Goal: Information Seeking & Learning: Compare options

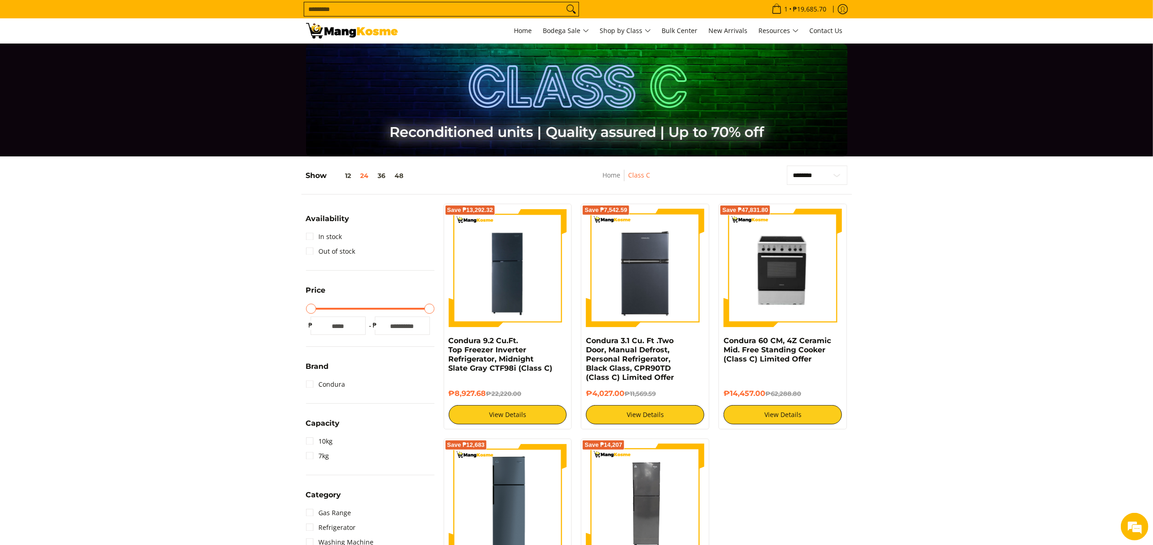
click at [318, 24] on img at bounding box center [352, 31] width 92 height 16
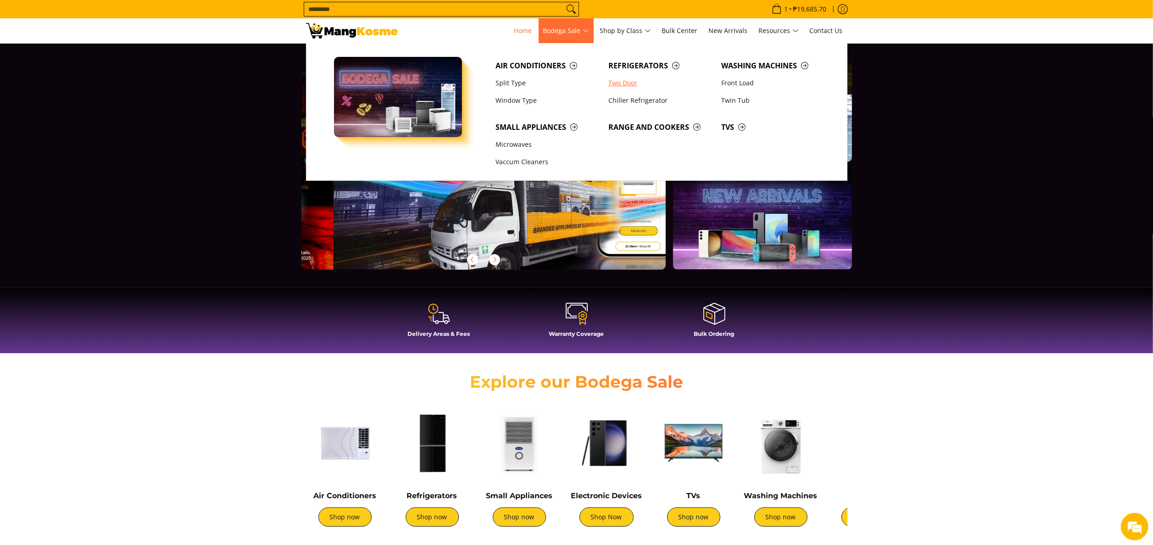
scroll to position [0, 364]
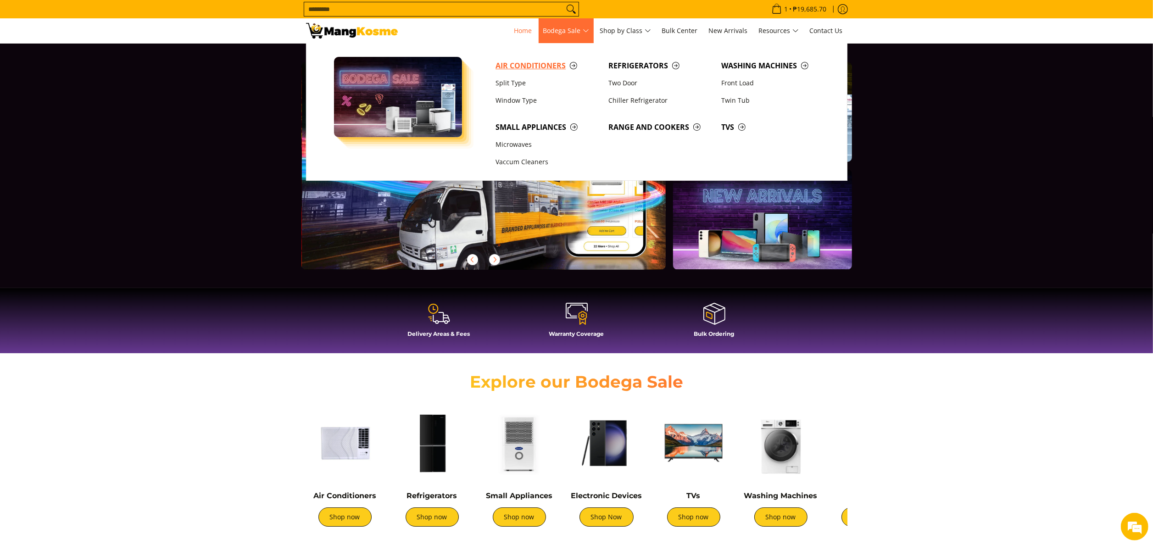
click at [538, 61] on span "Air Conditioners" at bounding box center [548, 65] width 104 height 11
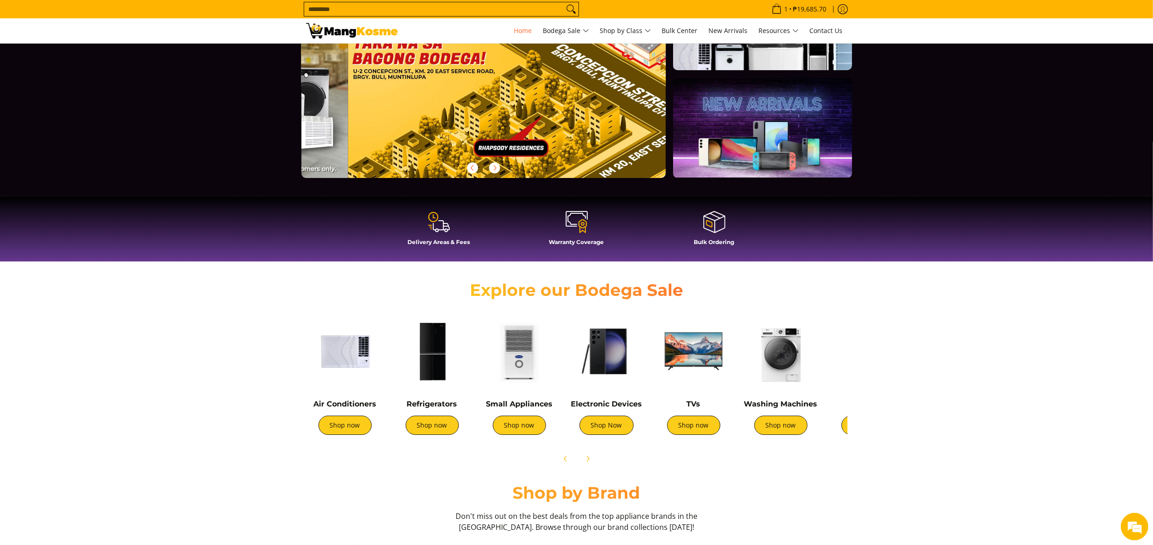
scroll to position [0, 1459]
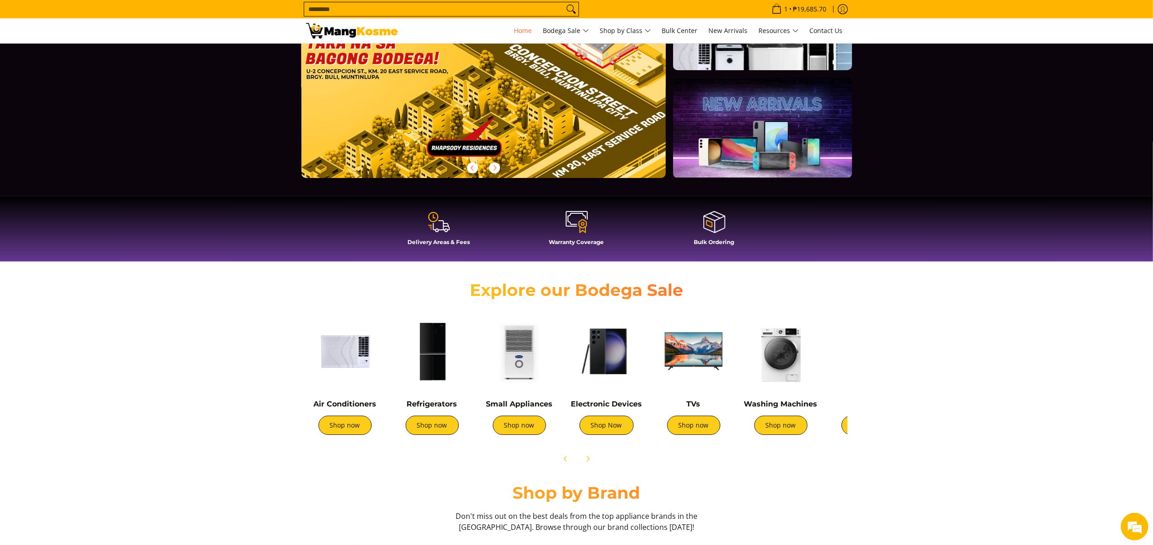
click at [376, 4] on input "Search..." at bounding box center [434, 9] width 260 height 14
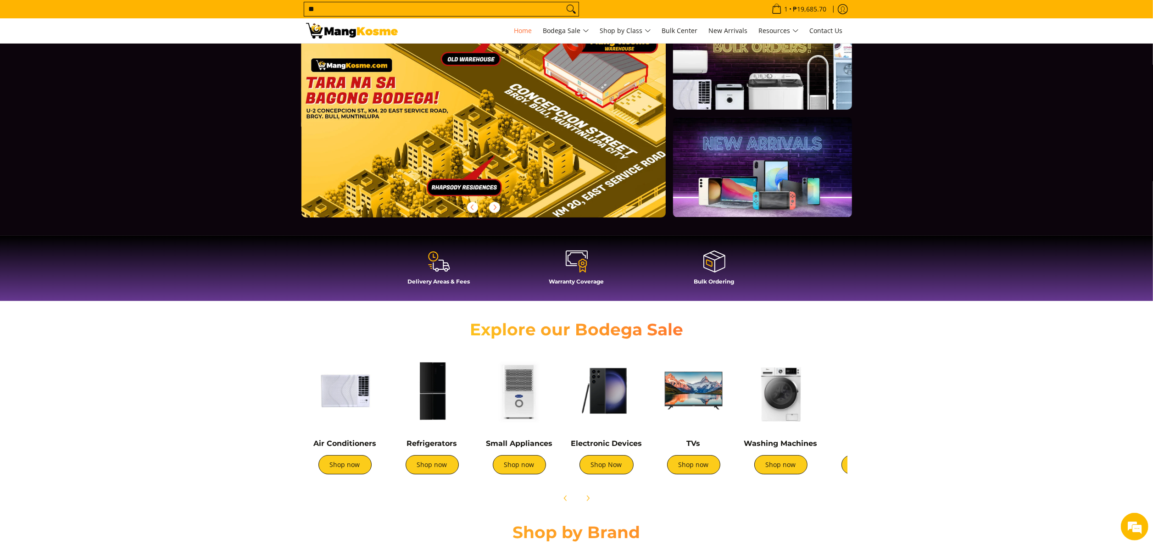
scroll to position [0, 0]
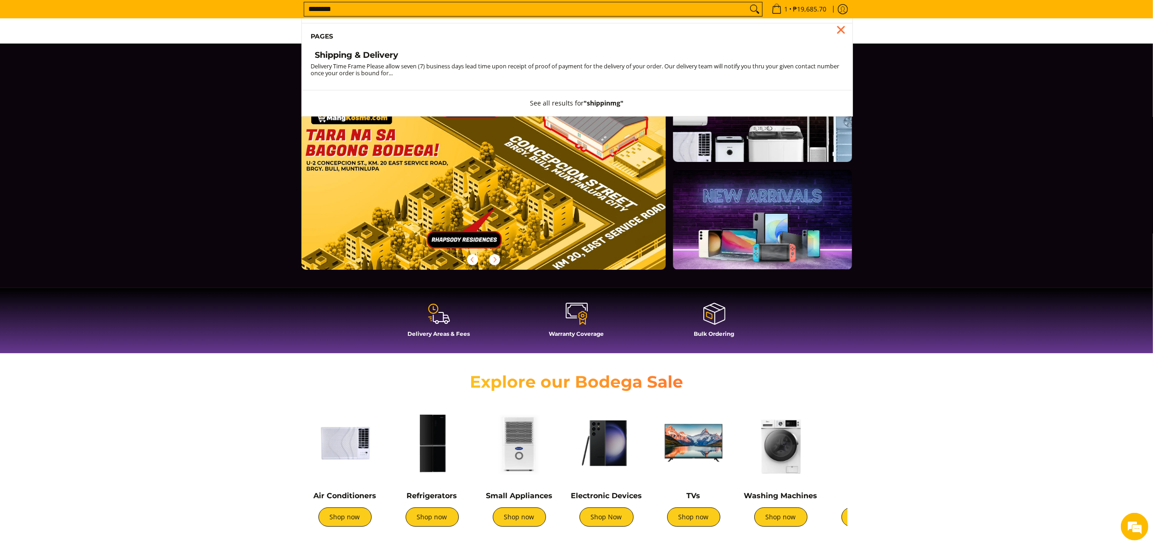
type input "********"
click at [748, 2] on button "Search" at bounding box center [755, 9] width 15 height 14
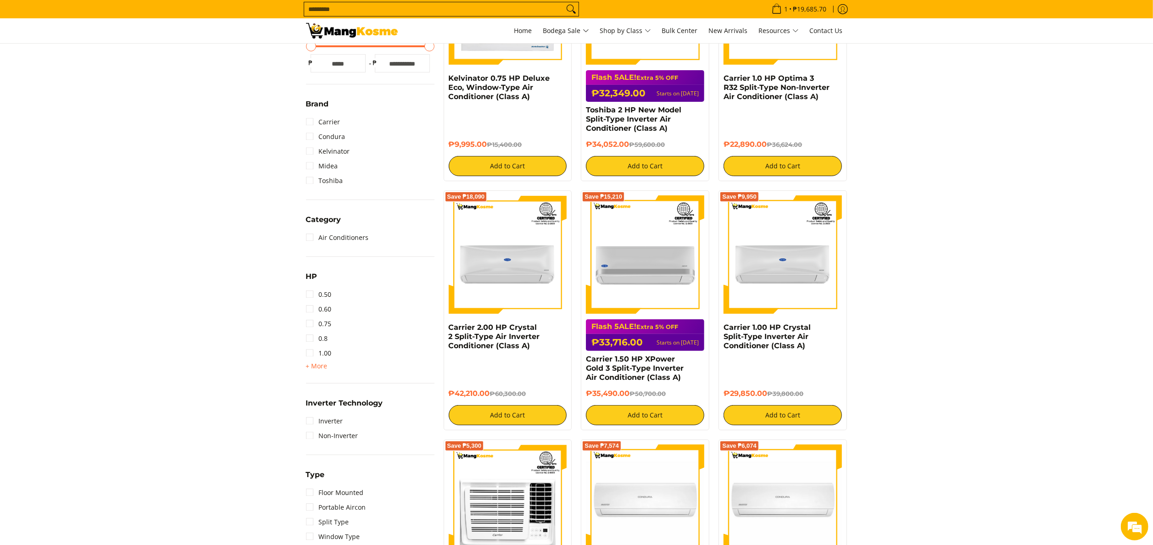
scroll to position [367, 0]
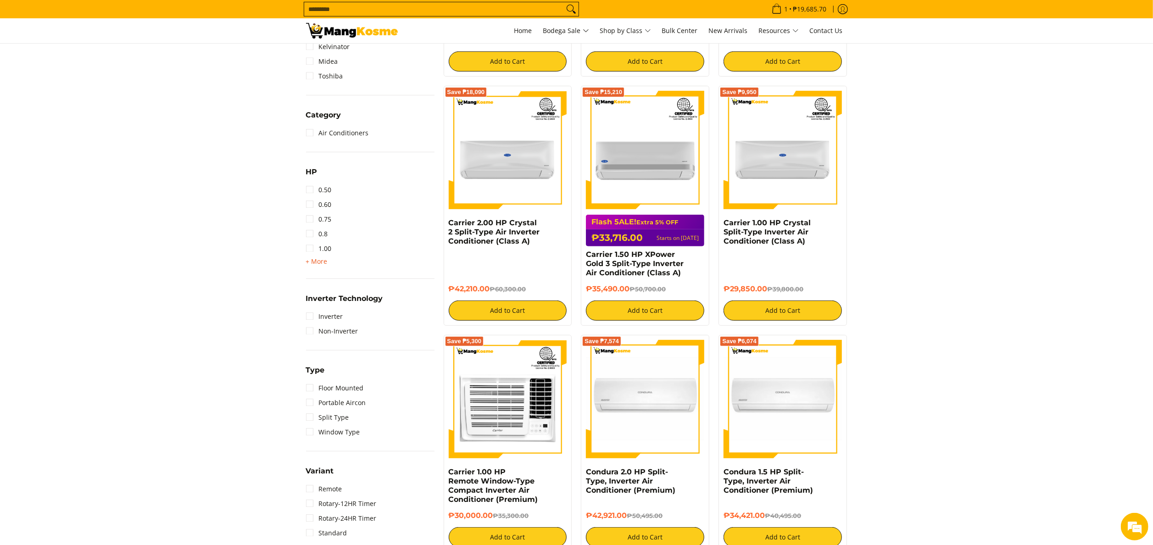
click at [325, 265] on span "+ More - Less" at bounding box center [317, 261] width 22 height 11
click at [325, 292] on link "2.50" at bounding box center [319, 292] width 26 height 15
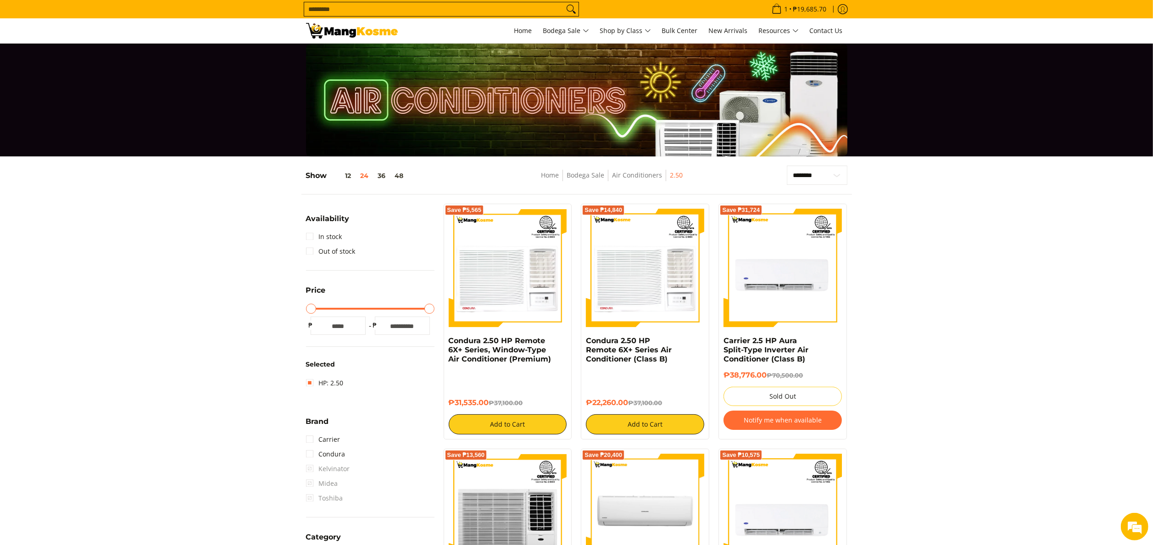
scroll to position [92, 0]
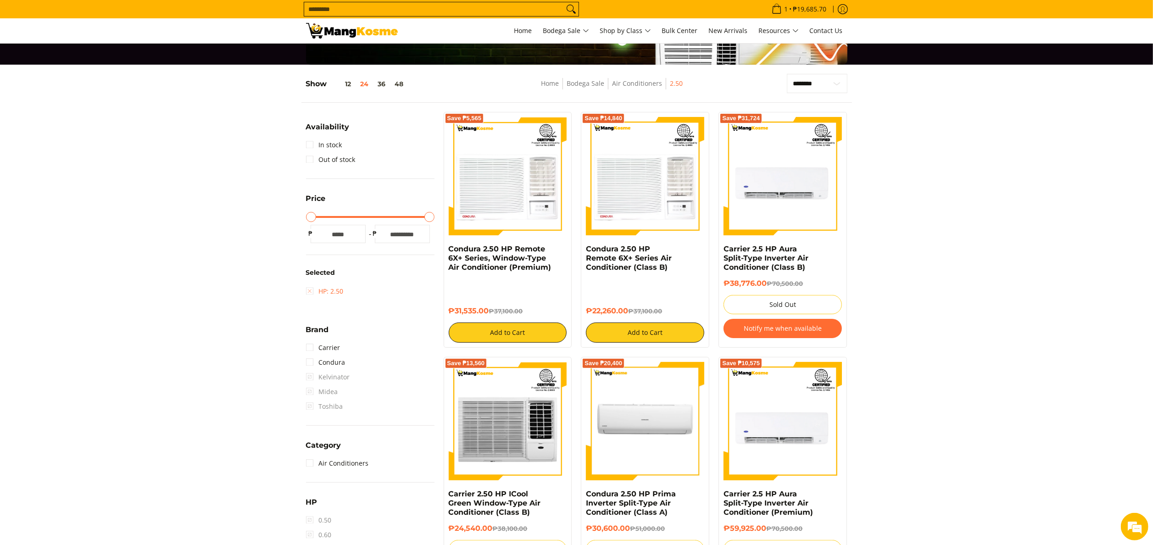
click at [322, 289] on link "HP: 2.50" at bounding box center [325, 291] width 38 height 15
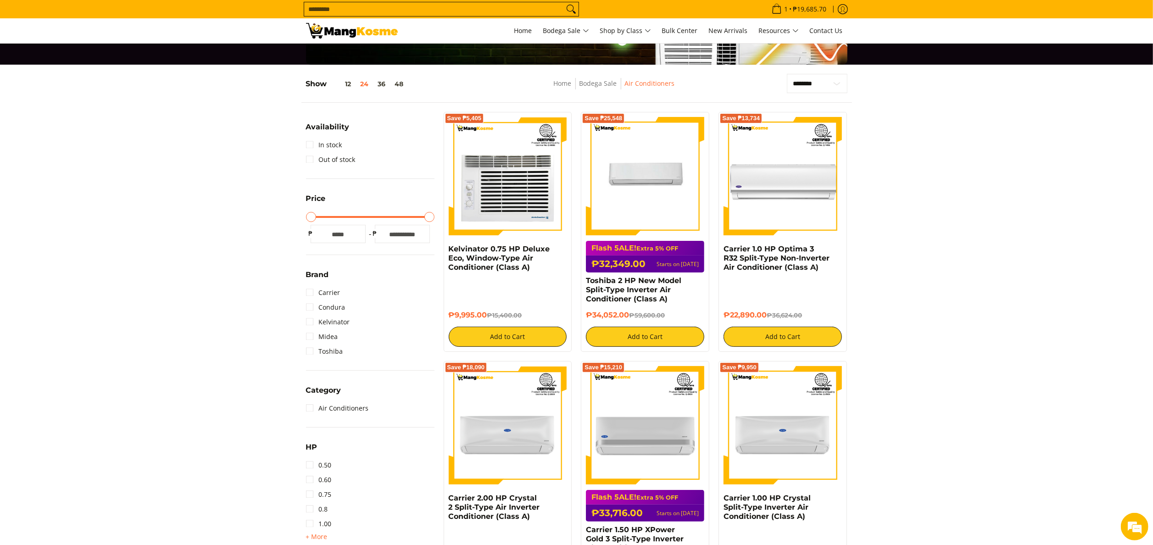
scroll to position [122, 0]
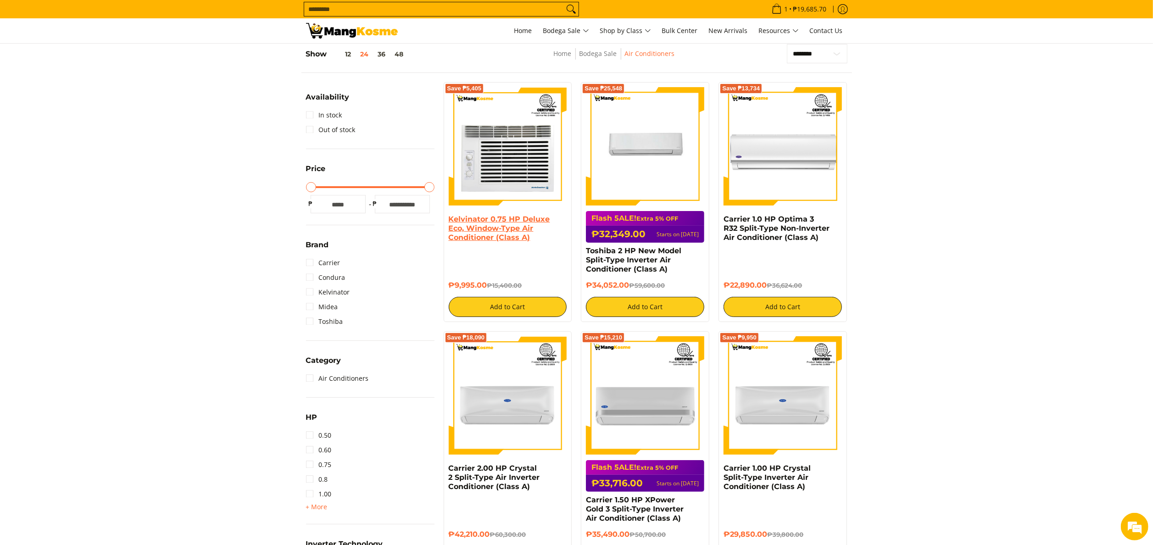
click at [519, 224] on link "Kelvinator 0.75 HP Deluxe Eco, Window-Type Air Conditioner (Class A)" at bounding box center [499, 228] width 101 height 27
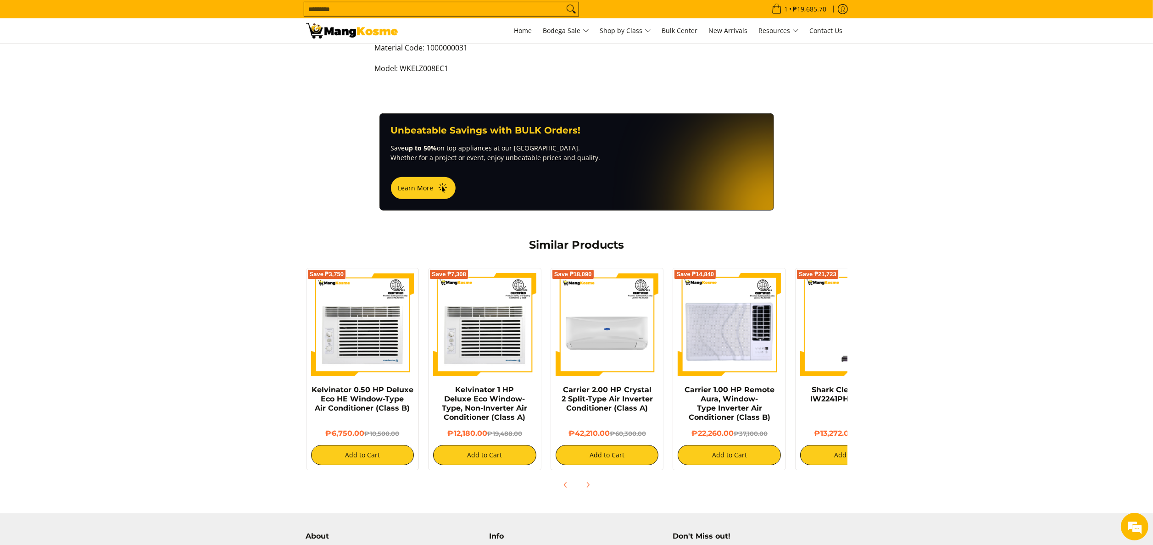
scroll to position [367, 0]
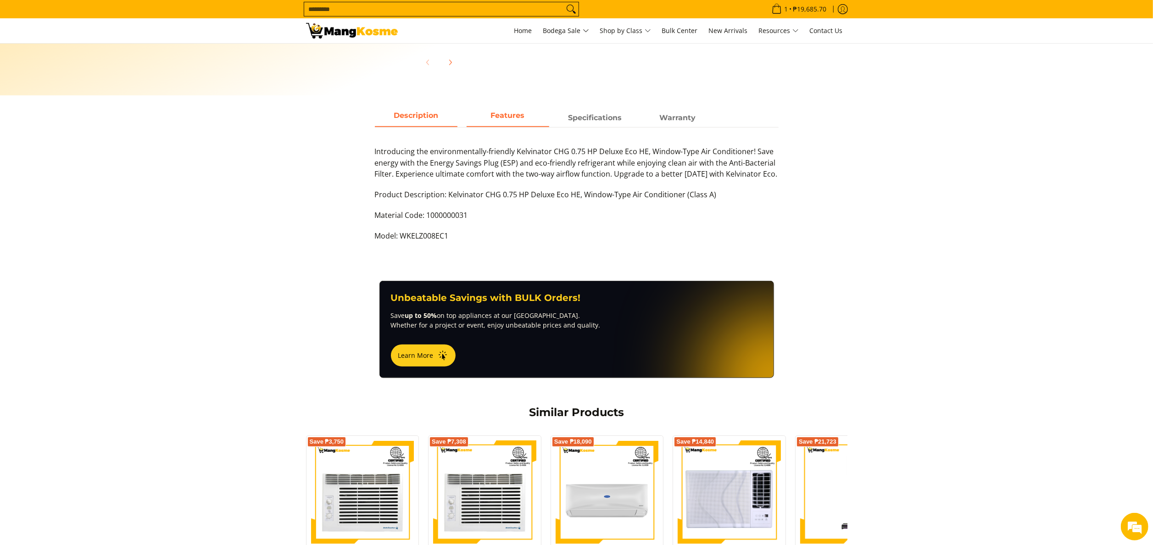
click at [492, 120] on span "Features" at bounding box center [508, 118] width 83 height 17
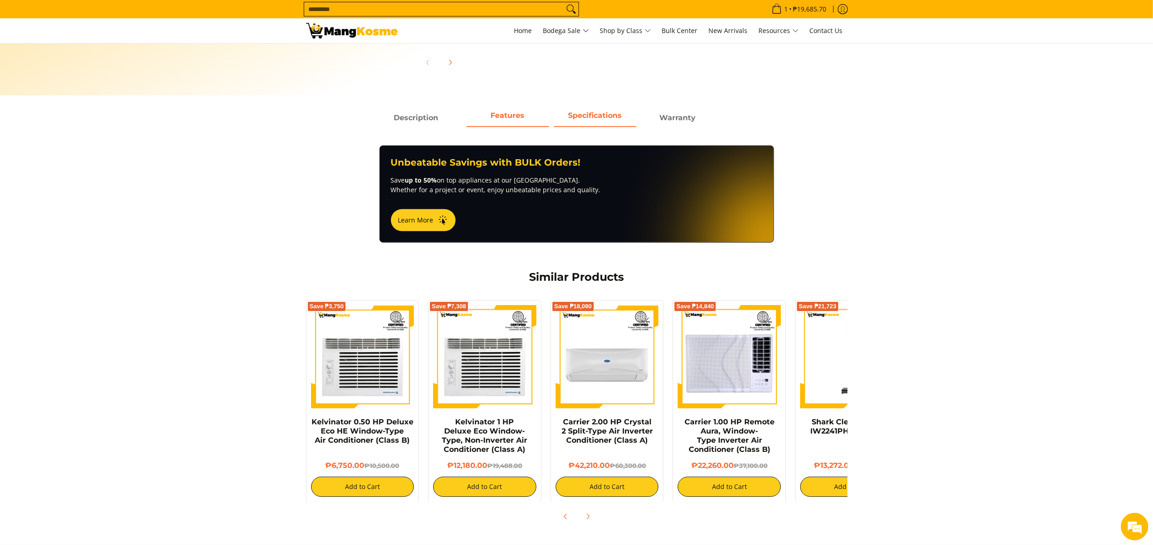
click at [606, 119] on span "Specifications" at bounding box center [595, 118] width 83 height 17
click at [621, 108] on main "Skip to Main Content Enable zoom Disable zoom Enable zoom Disable zoom Enable z…" at bounding box center [576, 110] width 1153 height 869
click at [602, 118] on span "Specifications" at bounding box center [595, 118] width 83 height 17
drag, startPoint x: 682, startPoint y: 123, endPoint x: 555, endPoint y: 117, distance: 127.3
click at [681, 123] on span "Warranty" at bounding box center [677, 118] width 83 height 17
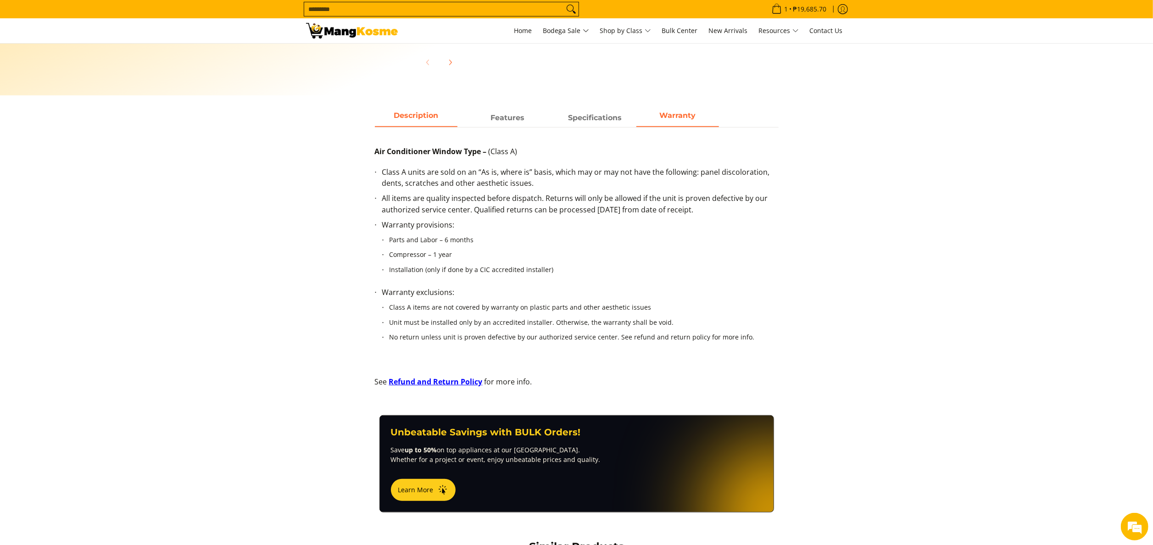
click at [428, 111] on span "Description" at bounding box center [416, 118] width 83 height 17
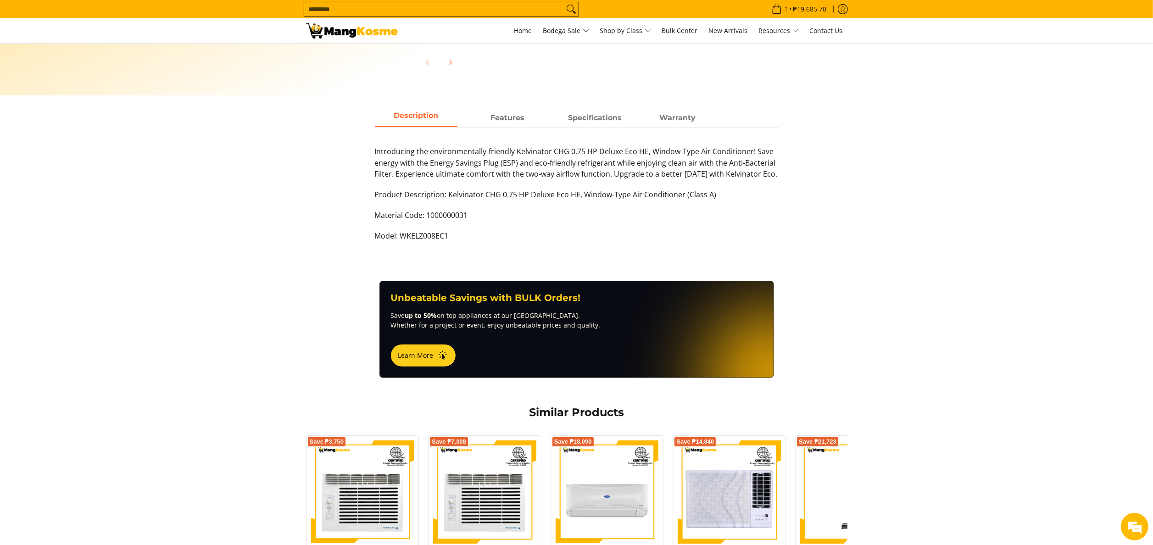
click at [514, 109] on main "Skip to Main Content Enable zoom Disable zoom Enable zoom Disable zoom Enable z…" at bounding box center [576, 178] width 1153 height 1004
click at [520, 120] on span "Features" at bounding box center [508, 118] width 83 height 17
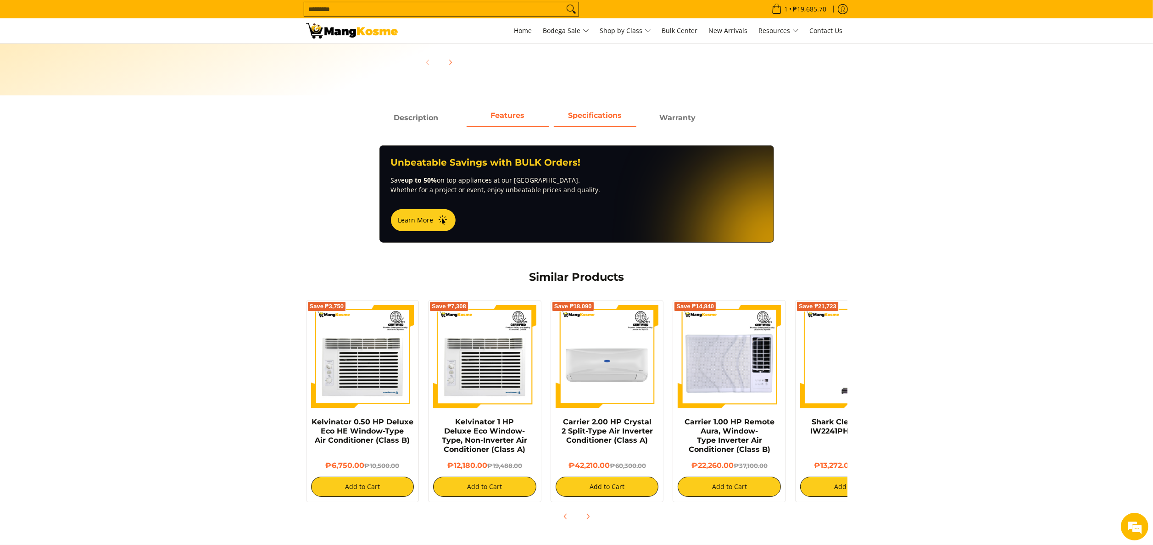
click at [598, 118] on span "Specifications" at bounding box center [595, 118] width 83 height 17
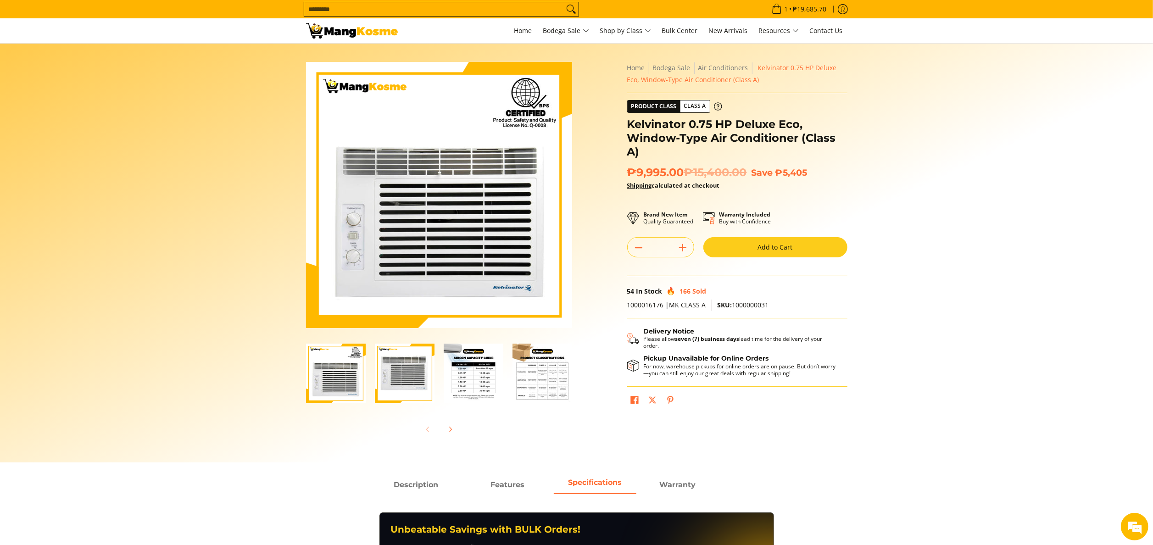
scroll to position [0, 0]
click at [693, 485] on strong "Warranty" at bounding box center [677, 482] width 36 height 9
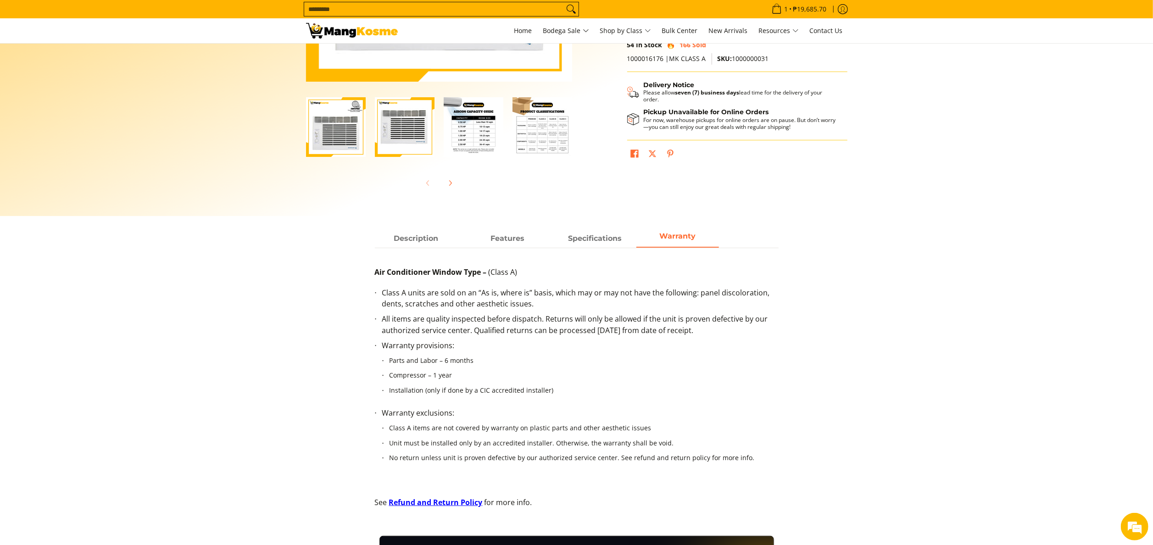
scroll to position [275, 0]
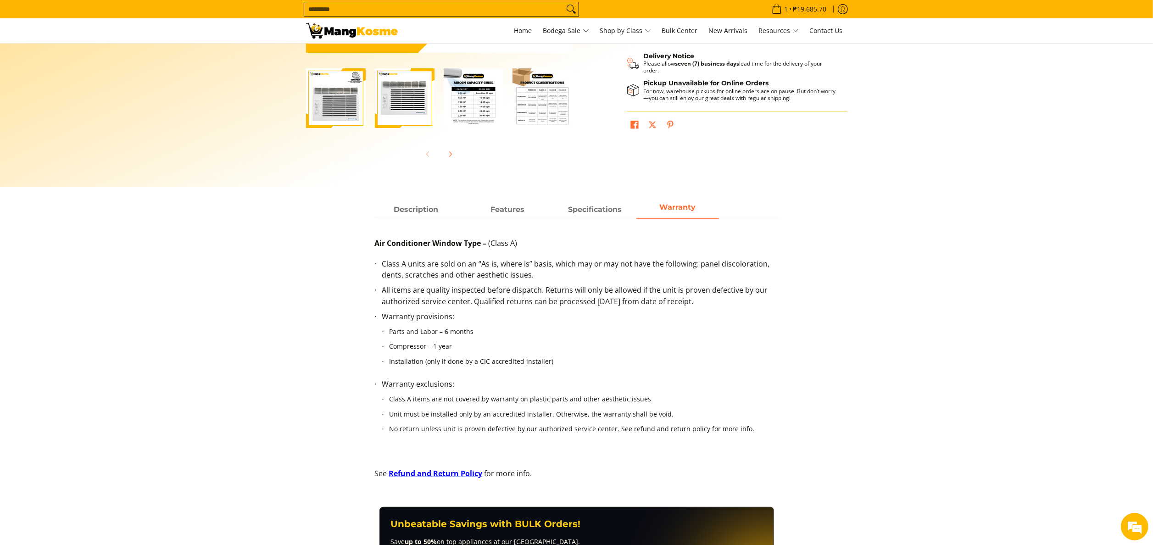
click at [402, 188] on main "Skip to Main Content Enable zoom Disable zoom Enable zoom Disable zoom Enable z…" at bounding box center [576, 337] width 1153 height 1139
click at [415, 208] on span "Description" at bounding box center [416, 209] width 83 height 17
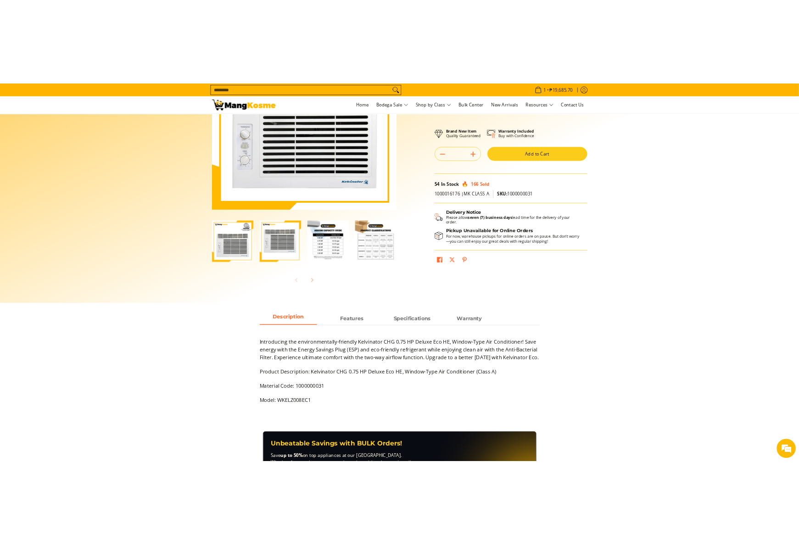
scroll to position [0, 0]
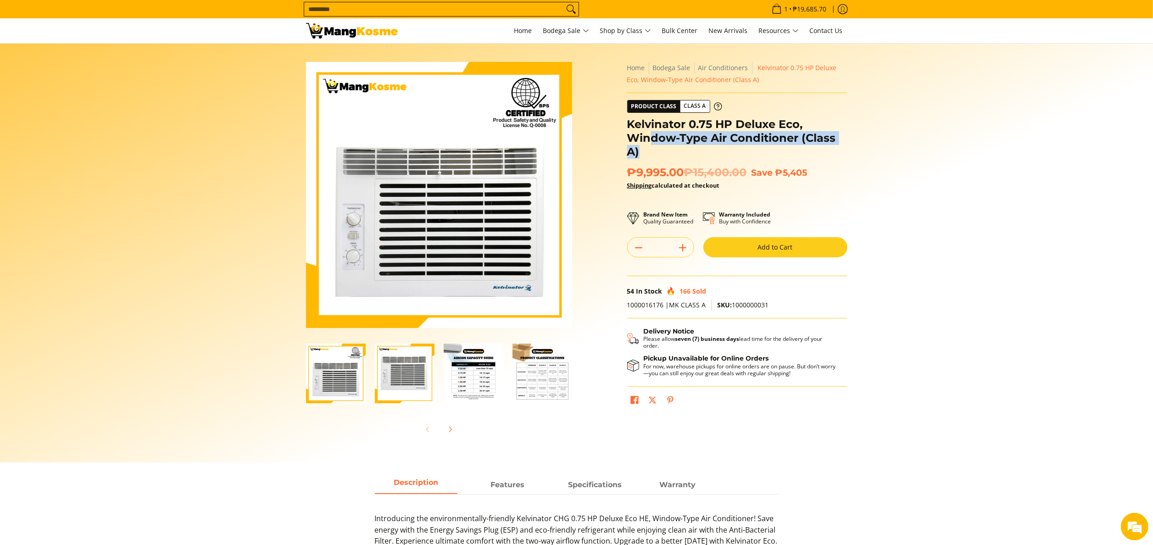
drag, startPoint x: 658, startPoint y: 149, endPoint x: 648, endPoint y: 133, distance: 18.3
click at [648, 133] on h1 "Kelvinator 0.75 HP Deluxe Eco, Window-Type Air Conditioner (Class A)" at bounding box center [737, 137] width 220 height 41
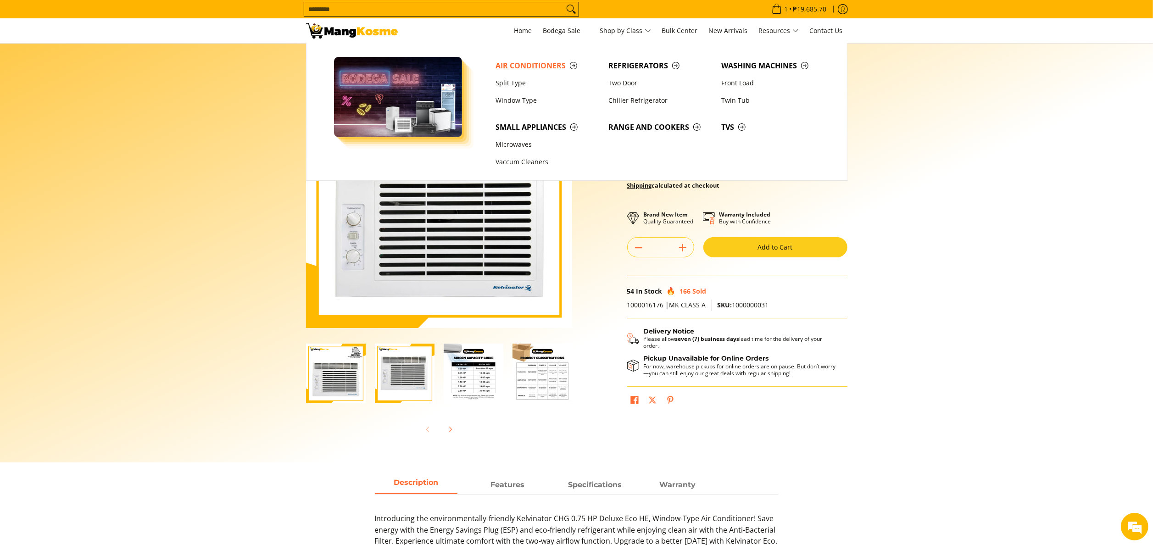
click at [893, 189] on section "Skip to Main Content Enable zoom Disable zoom Enable zoom Disable zoom Enable z…" at bounding box center [576, 253] width 1153 height 419
click at [922, 188] on section "Skip to Main Content Enable zoom Disable zoom Enable zoom Disable zoom Enable z…" at bounding box center [576, 253] width 1153 height 419
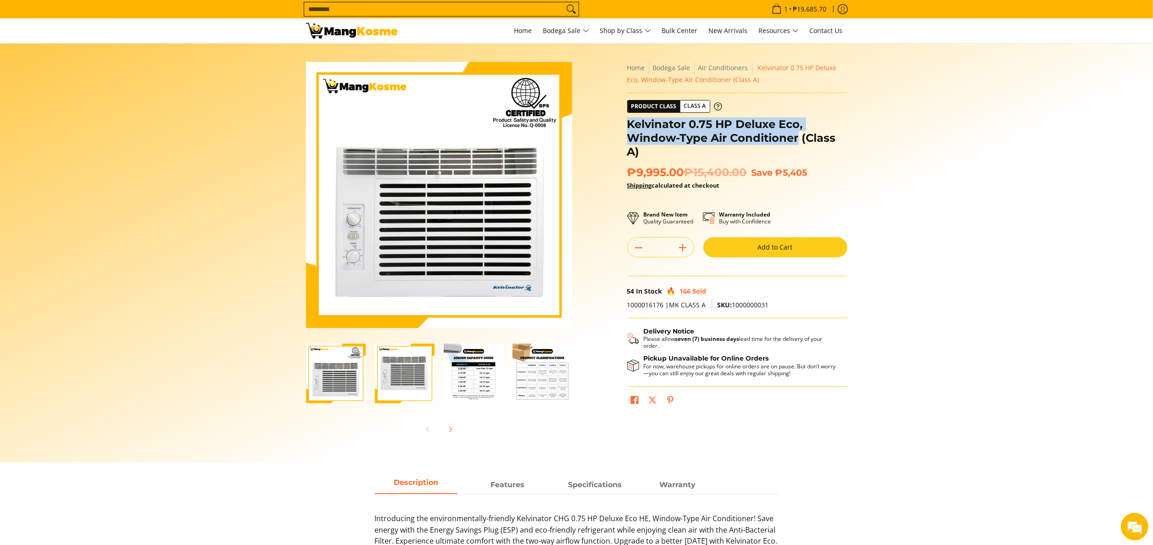
drag, startPoint x: 628, startPoint y: 127, endPoint x: 797, endPoint y: 136, distance: 169.1
click at [797, 136] on h1 "Kelvinator 0.75 HP Deluxe Eco, Window-Type Air Conditioner (Class A)" at bounding box center [737, 137] width 220 height 41
drag, startPoint x: 797, startPoint y: 136, endPoint x: 764, endPoint y: 136, distance: 33.5
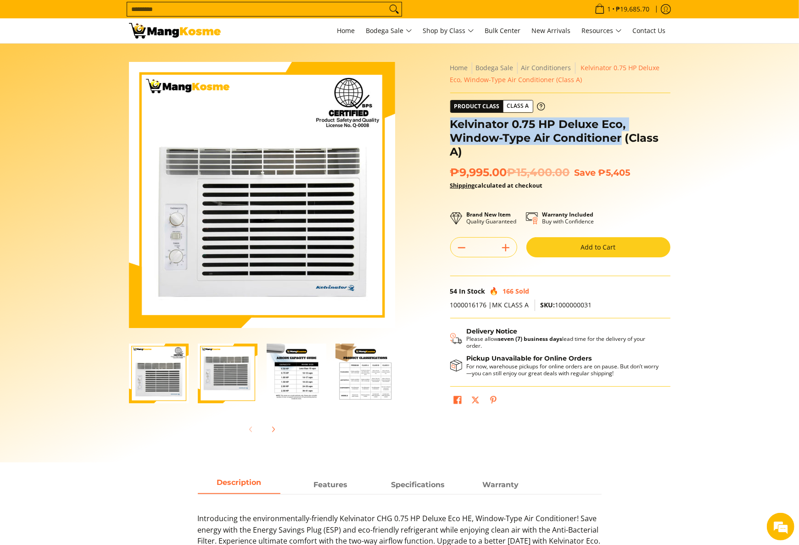
click at [525, 140] on h1 "Kelvinator 0.75 HP Deluxe Eco, Window-Type Air Conditioner (Class A)" at bounding box center [560, 137] width 220 height 41
drag, startPoint x: 623, startPoint y: 133, endPoint x: 451, endPoint y: 117, distance: 172.9
click at [451, 117] on h1 "Kelvinator 0.75 HP Deluxe Eco, Window-Type Air Conditioner (Class A)" at bounding box center [560, 137] width 220 height 41
copy h1 "Kelvinator 0.75 HP Deluxe Eco, Window-Type Air Conditioner"
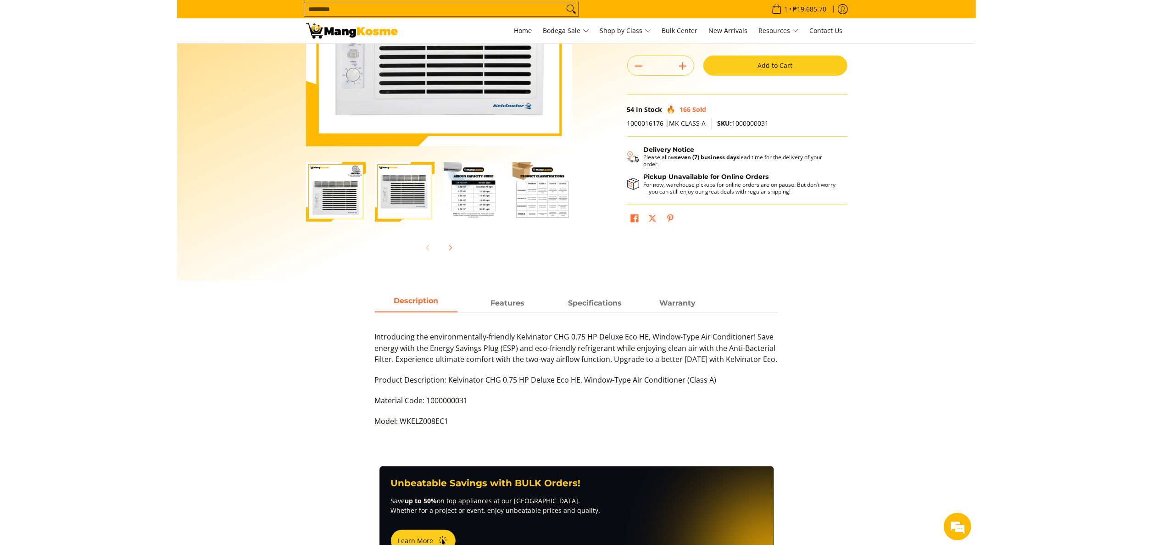
scroll to position [184, 0]
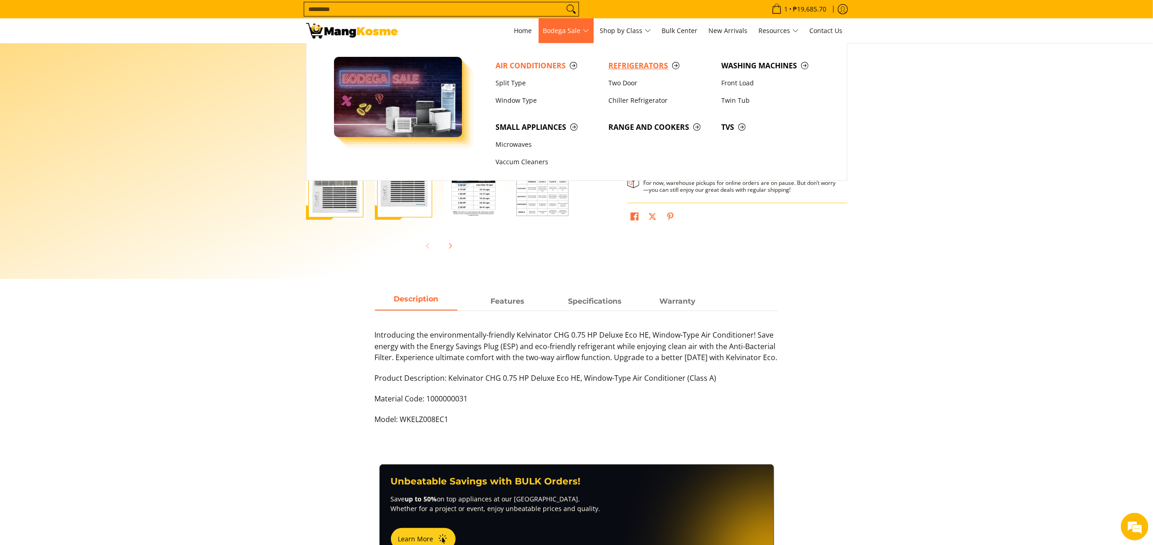
click at [631, 63] on span "Refrigerators" at bounding box center [660, 65] width 104 height 11
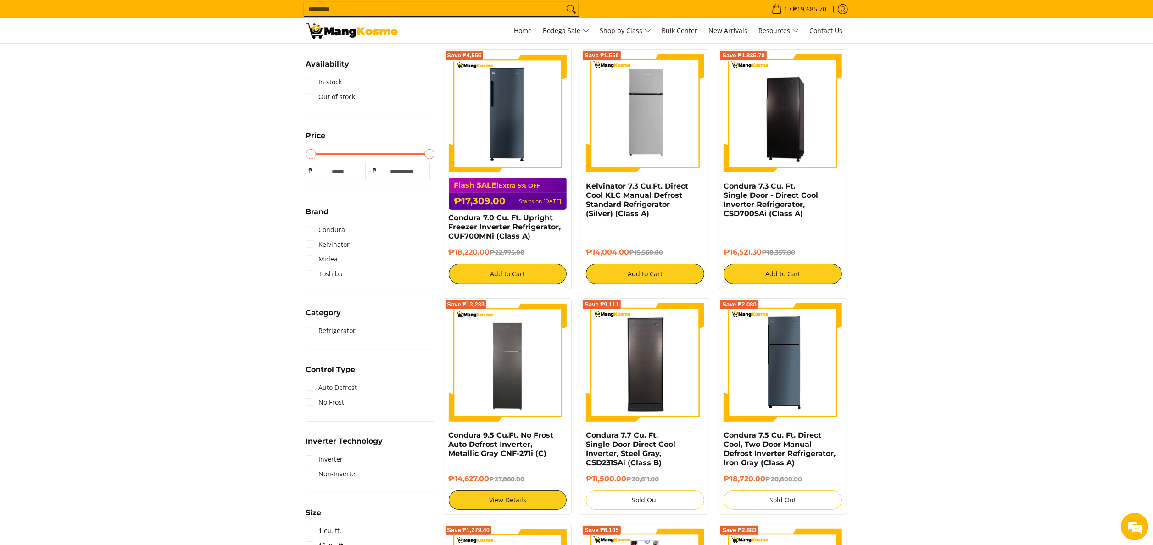
scroll to position [184, 0]
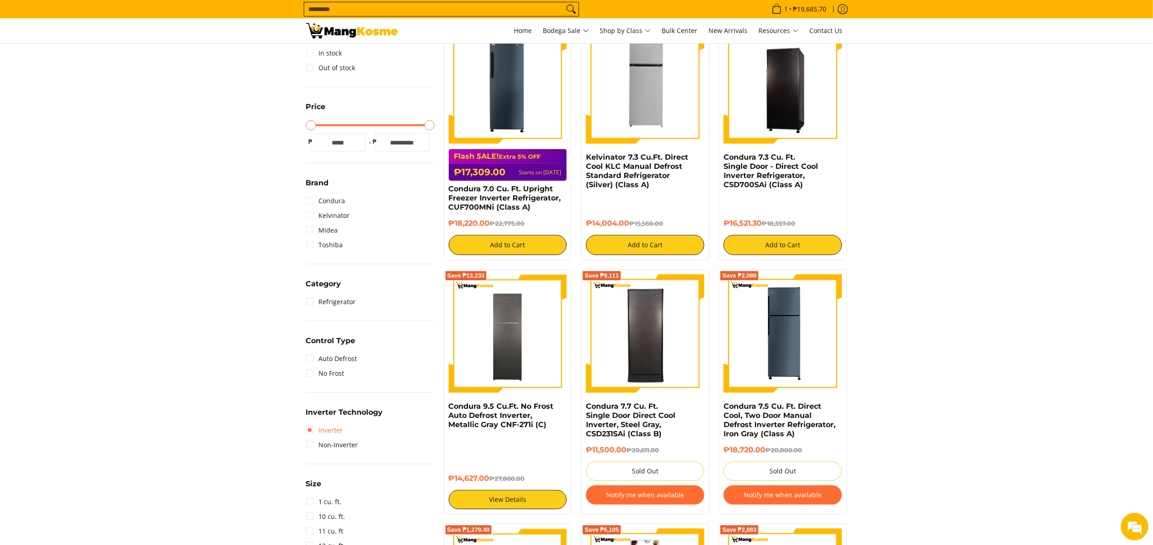
click at [339, 431] on link "Inverter" at bounding box center [324, 430] width 37 height 15
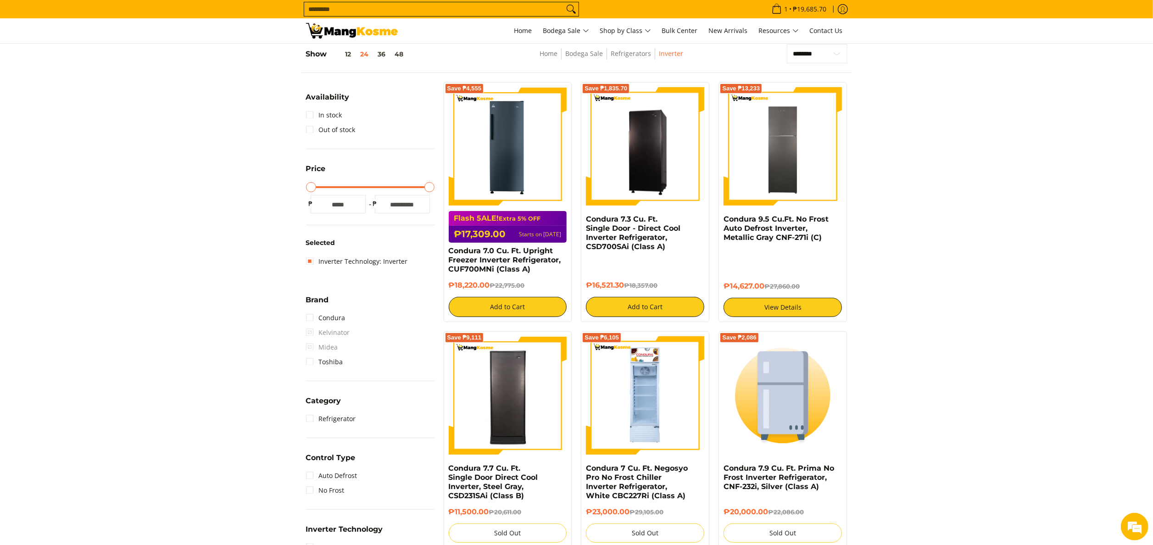
click at [403, 13] on input "Search..." at bounding box center [434, 9] width 260 height 14
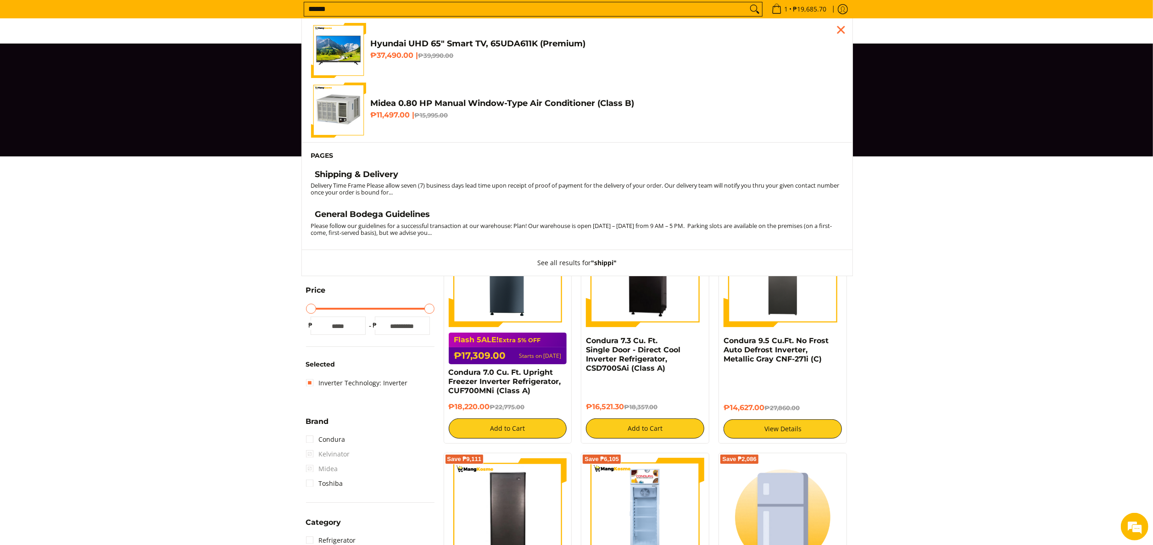
type input "******"
click at [390, 188] on small "Delivery Time Frame Please allow seven (7) business days lead time upon receipt…" at bounding box center [575, 188] width 529 height 15
click at [361, 177] on h4 "Shipping & Delivery" at bounding box center [357, 174] width 84 height 11
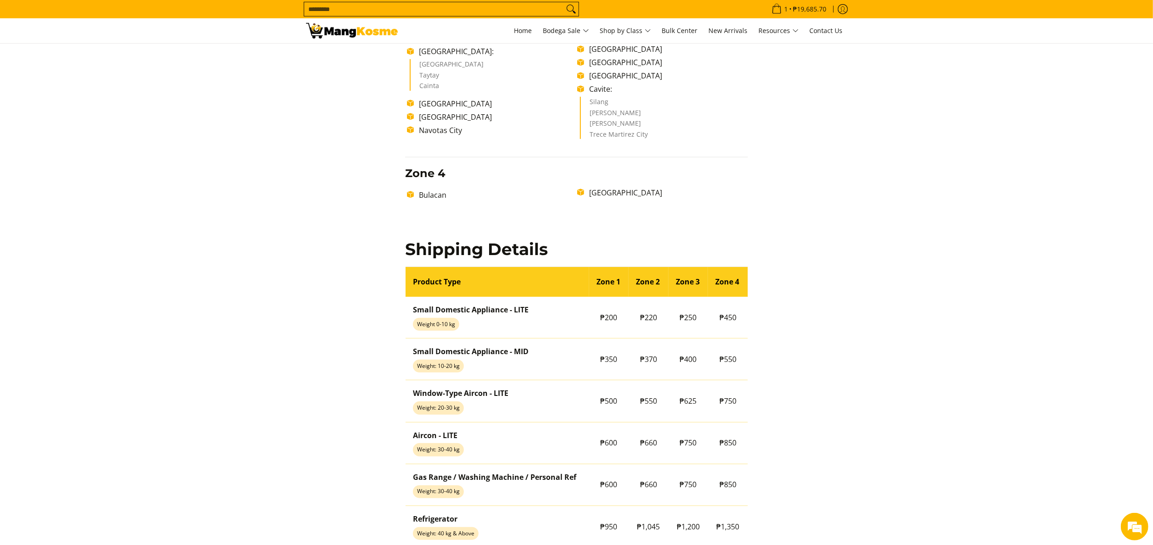
scroll to position [642, 0]
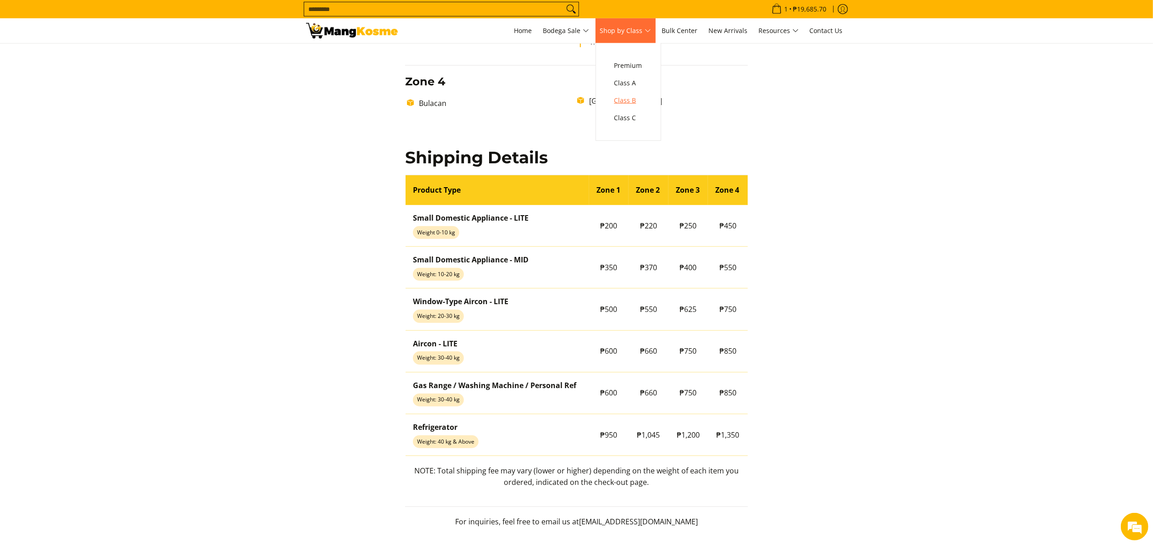
click at [626, 101] on span "Class B" at bounding box center [628, 100] width 28 height 11
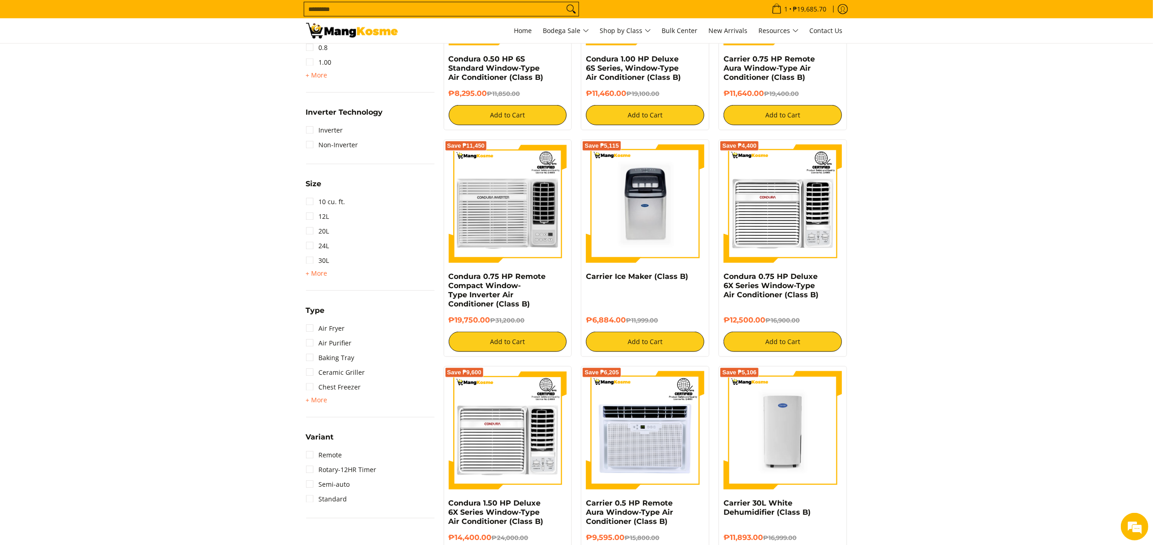
scroll to position [826, 0]
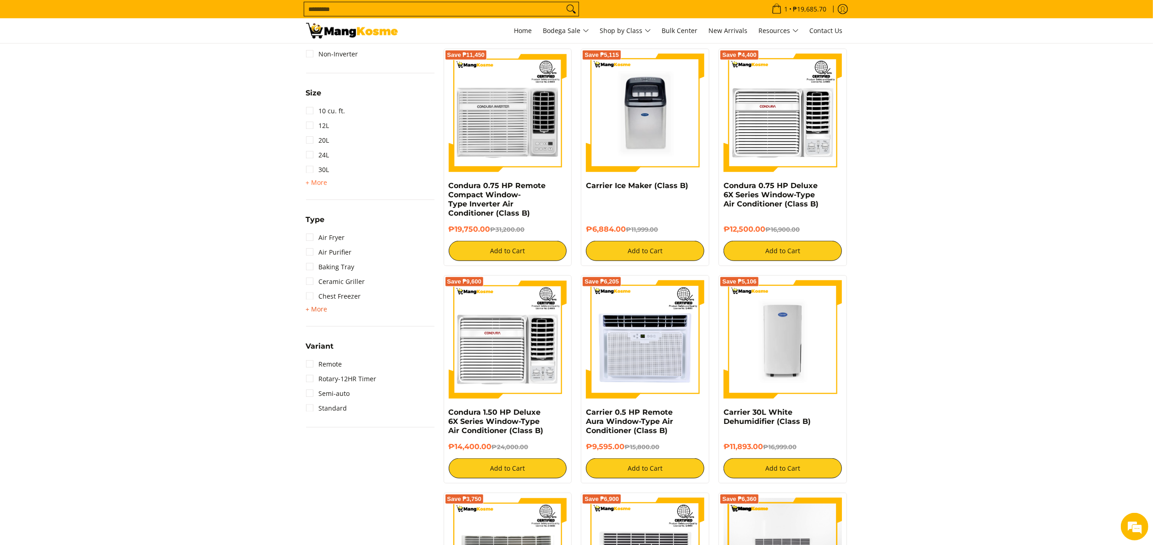
click at [321, 304] on span "+ More - Less" at bounding box center [317, 309] width 22 height 11
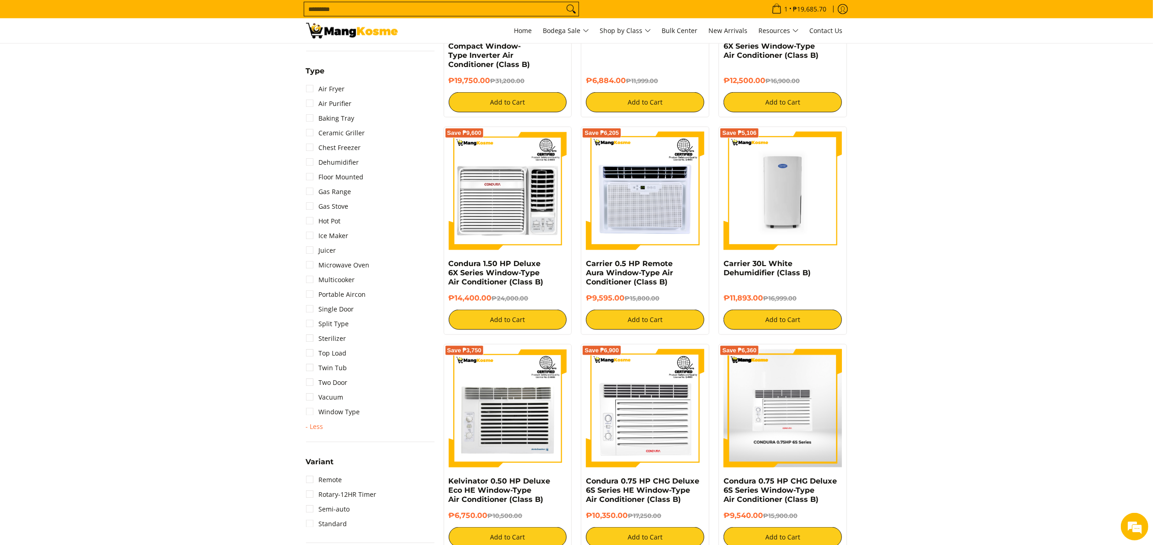
scroll to position [1101, 0]
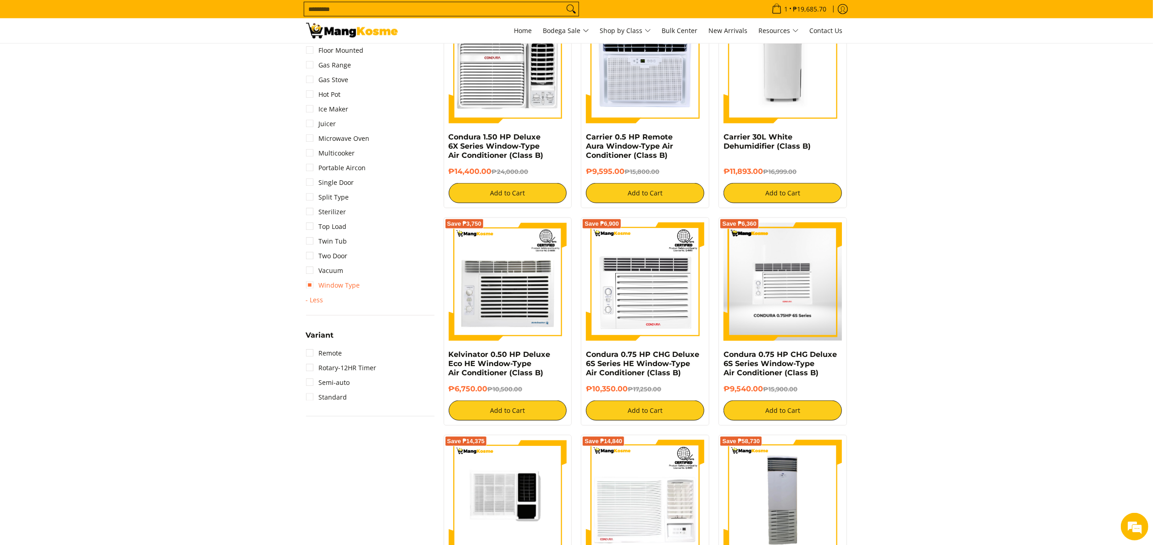
click at [344, 285] on link "Window Type" at bounding box center [333, 285] width 54 height 15
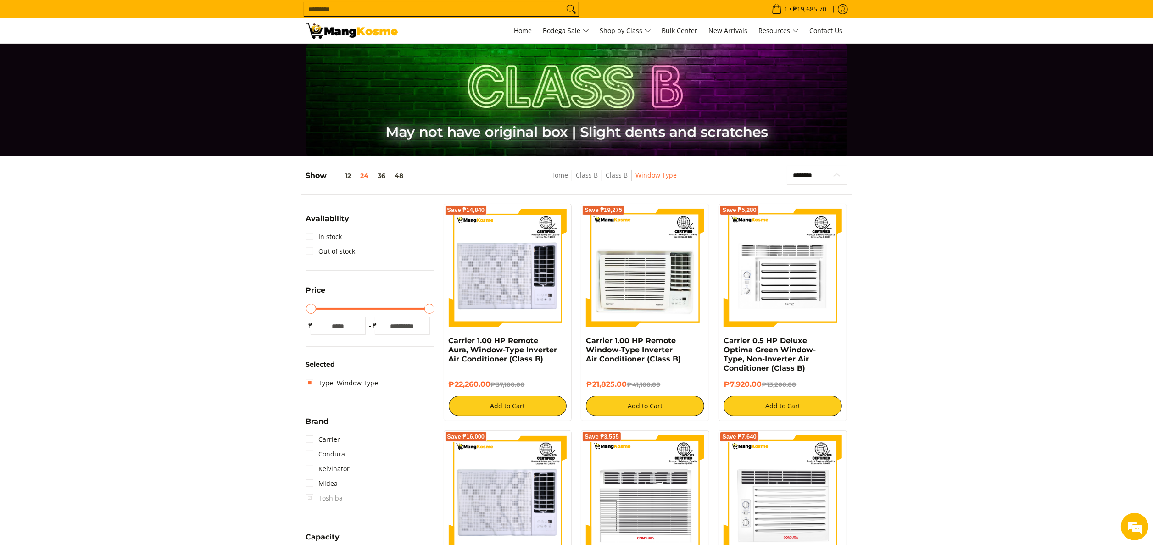
click at [805, 175] on select "**********" at bounding box center [817, 176] width 60 height 20
select select "**********"
click at [787, 166] on select "**********" at bounding box center [817, 176] width 60 height 20
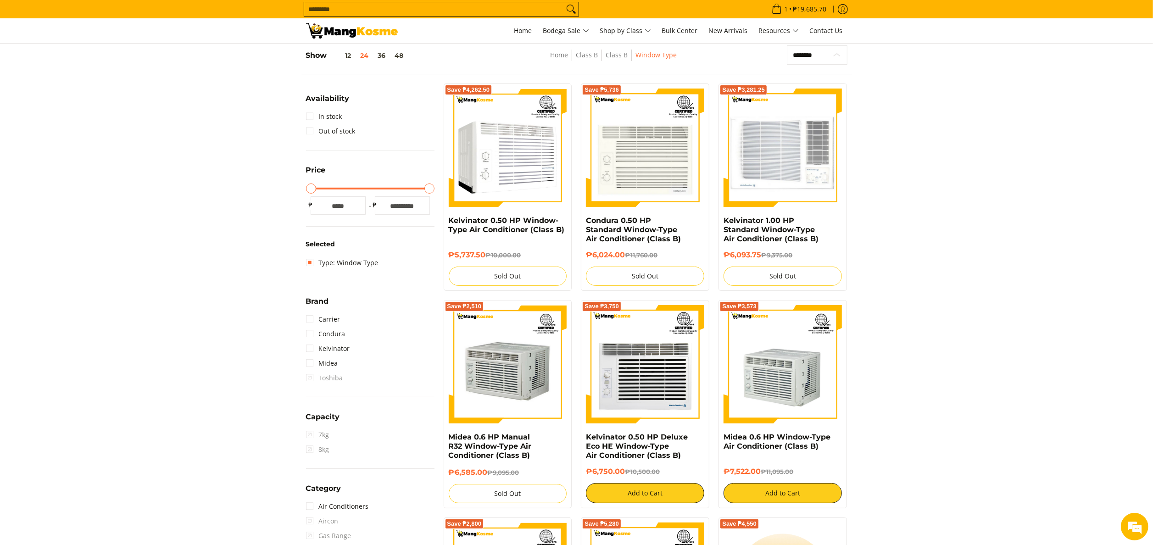
scroll to position [122, 0]
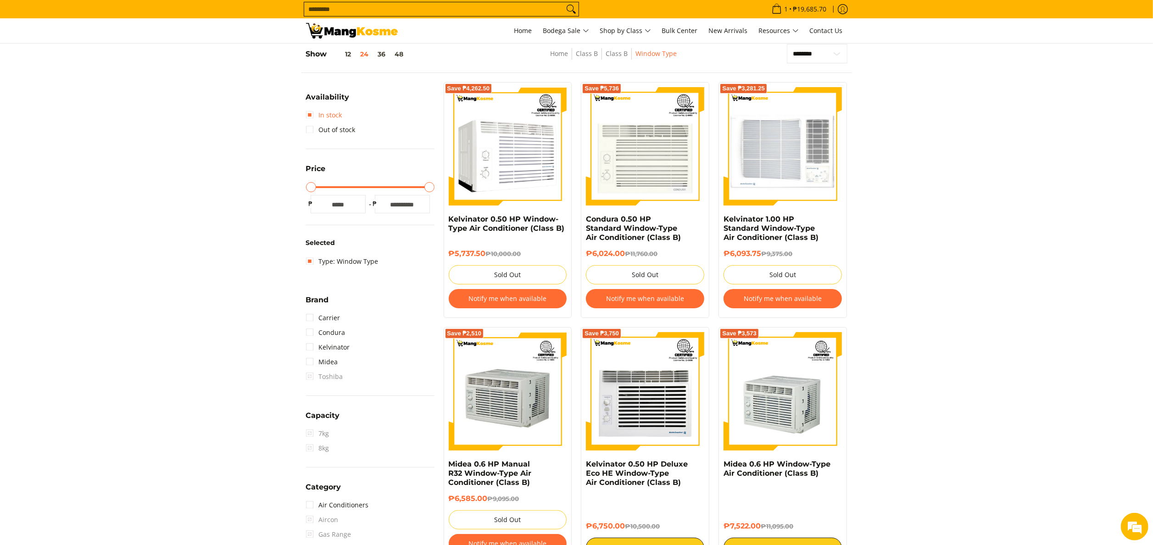
click at [331, 117] on link "In stock" at bounding box center [324, 115] width 36 height 15
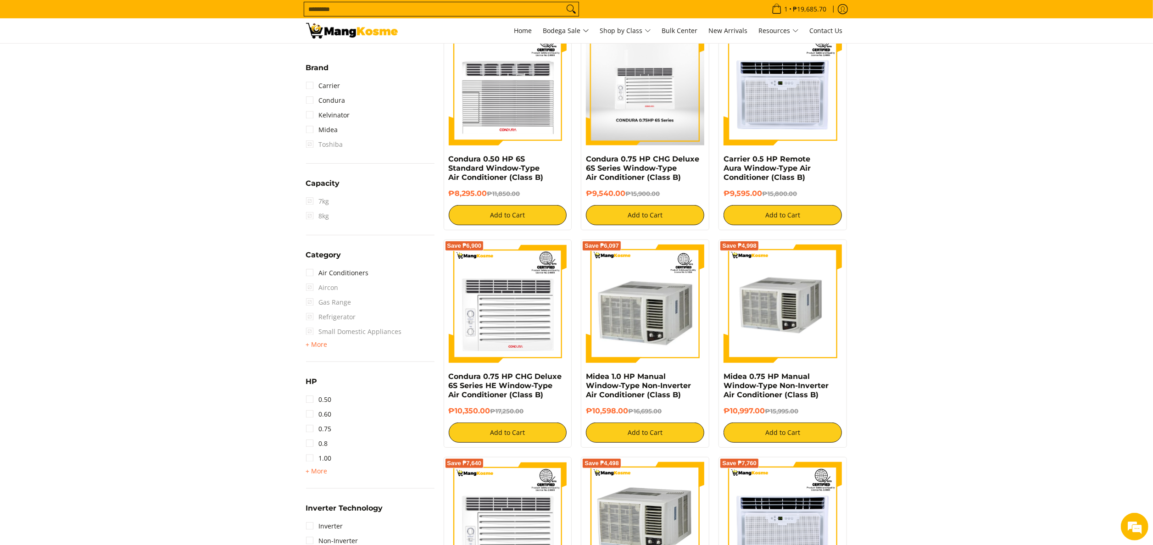
scroll to position [489, 0]
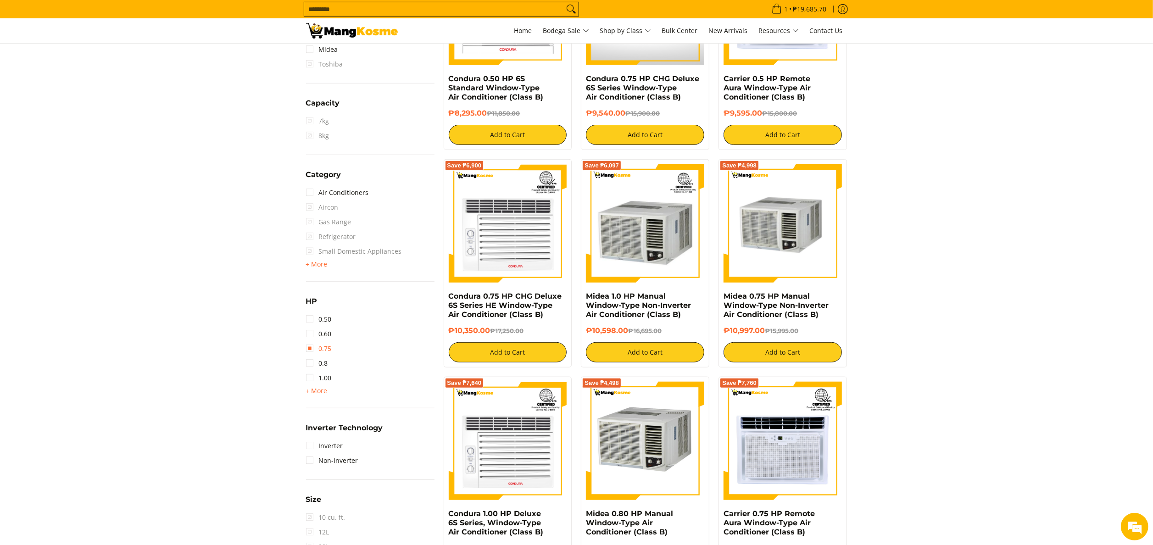
click at [327, 347] on link "0.75" at bounding box center [319, 348] width 26 height 15
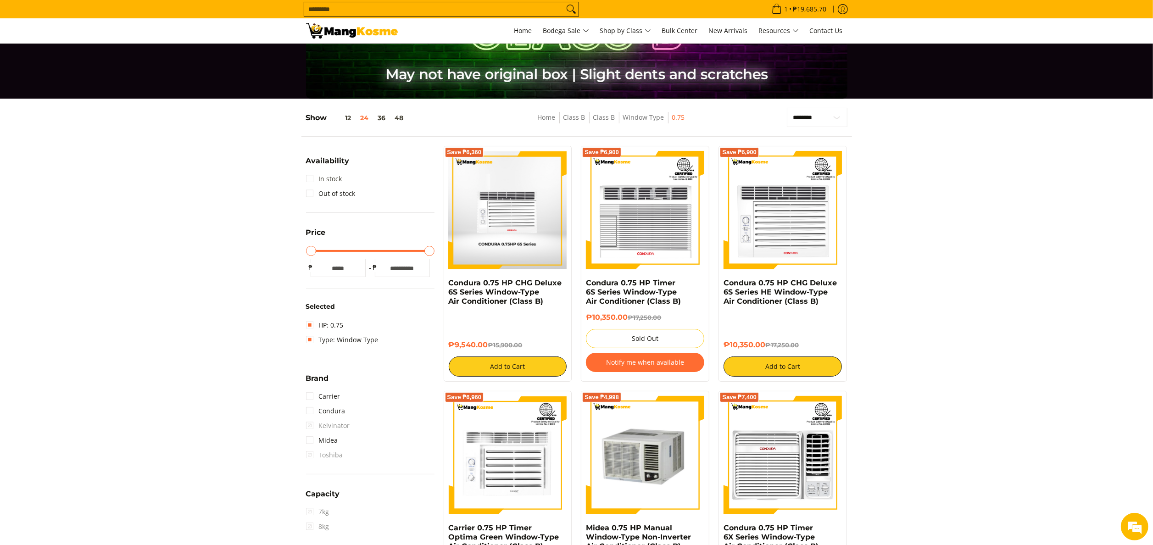
scroll to position [30, 0]
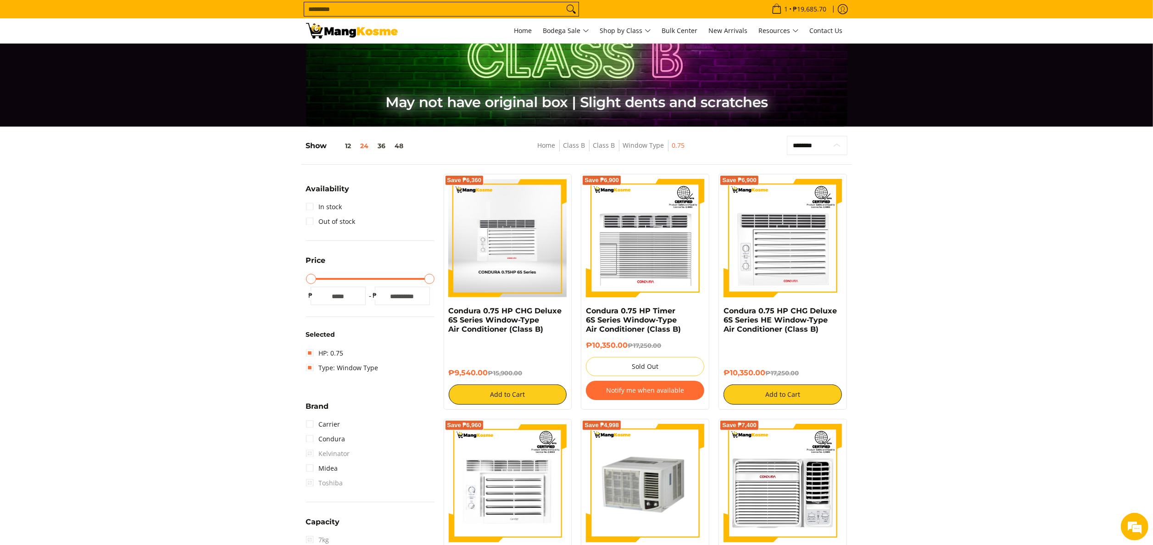
click at [814, 146] on select "**********" at bounding box center [817, 146] width 60 height 20
click at [337, 212] on link "In stock" at bounding box center [324, 207] width 36 height 15
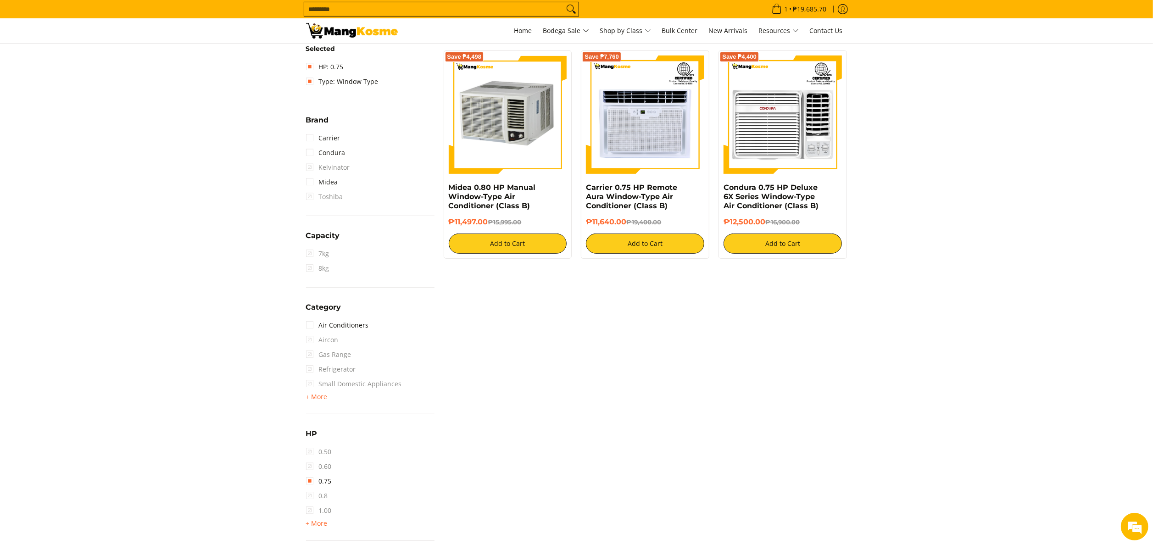
scroll to position [489, 0]
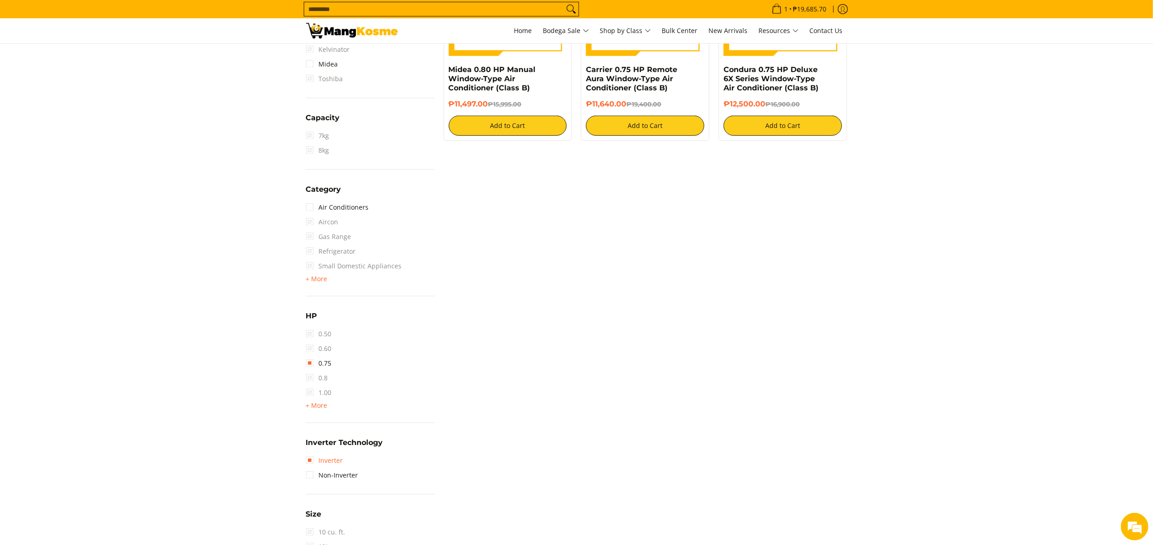
click at [322, 460] on link "Inverter" at bounding box center [324, 460] width 37 height 15
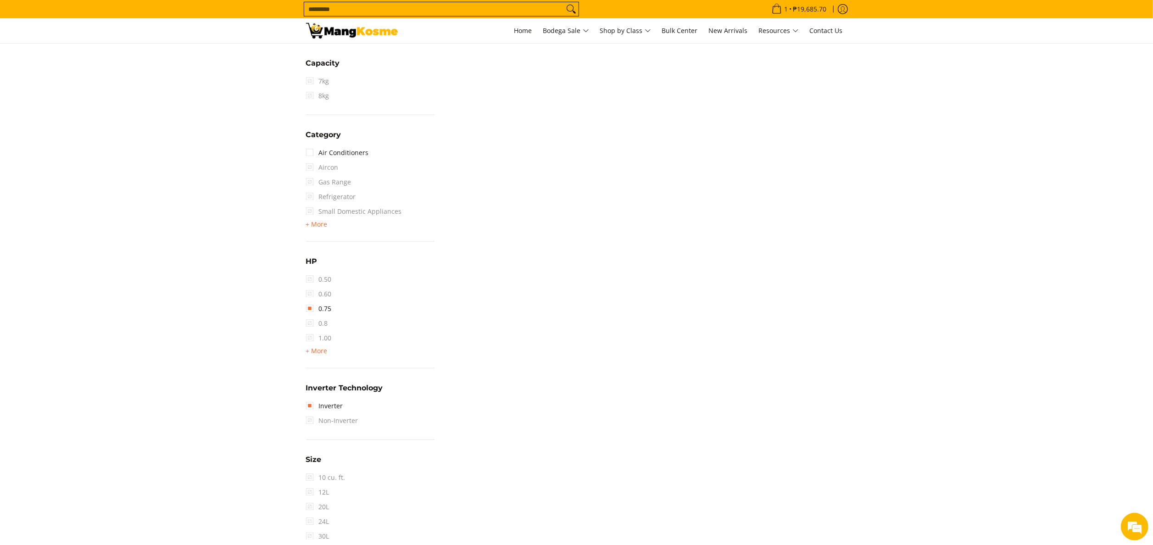
scroll to position [672, 0]
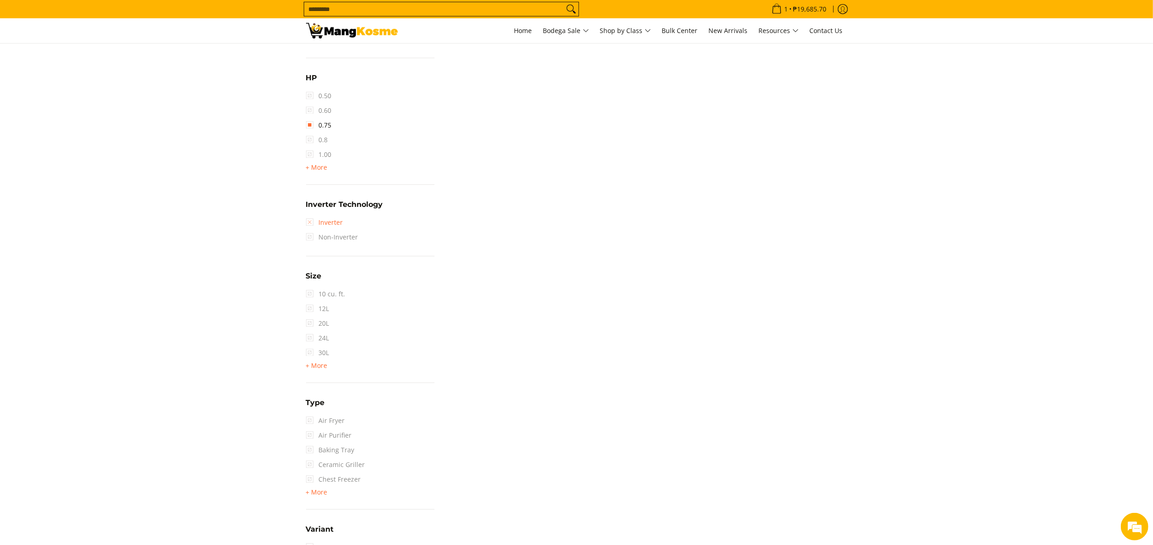
click at [314, 223] on link "Inverter" at bounding box center [324, 222] width 37 height 15
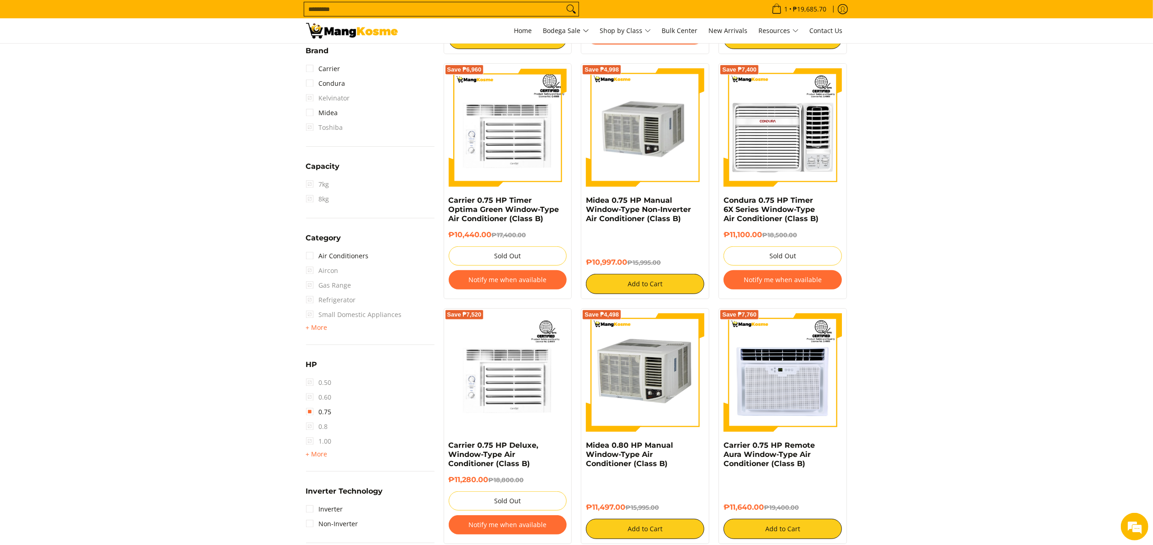
scroll to position [397, 0]
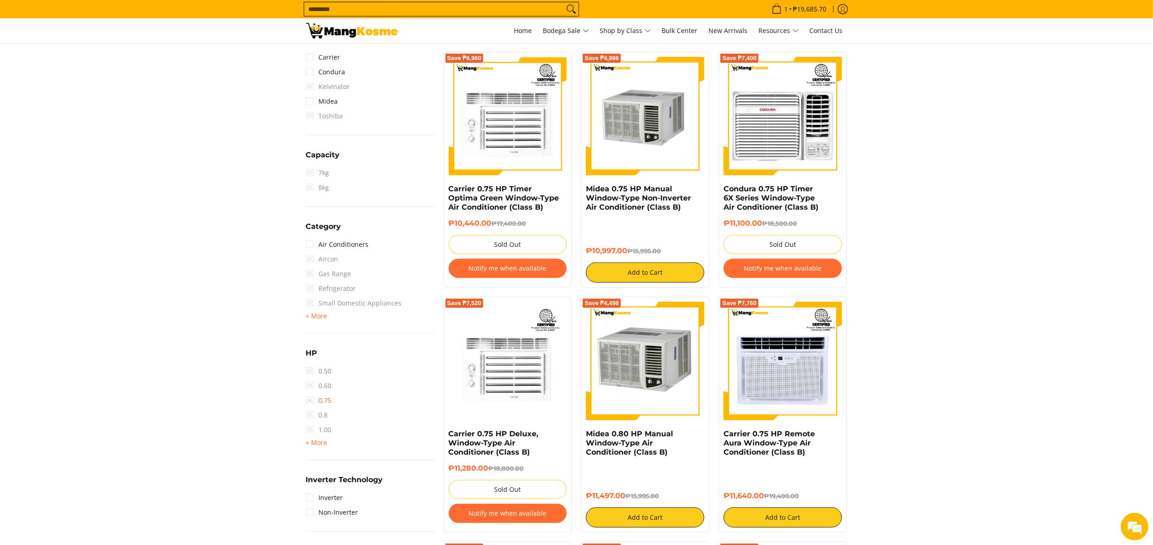
click at [310, 395] on link "0.75" at bounding box center [319, 400] width 26 height 15
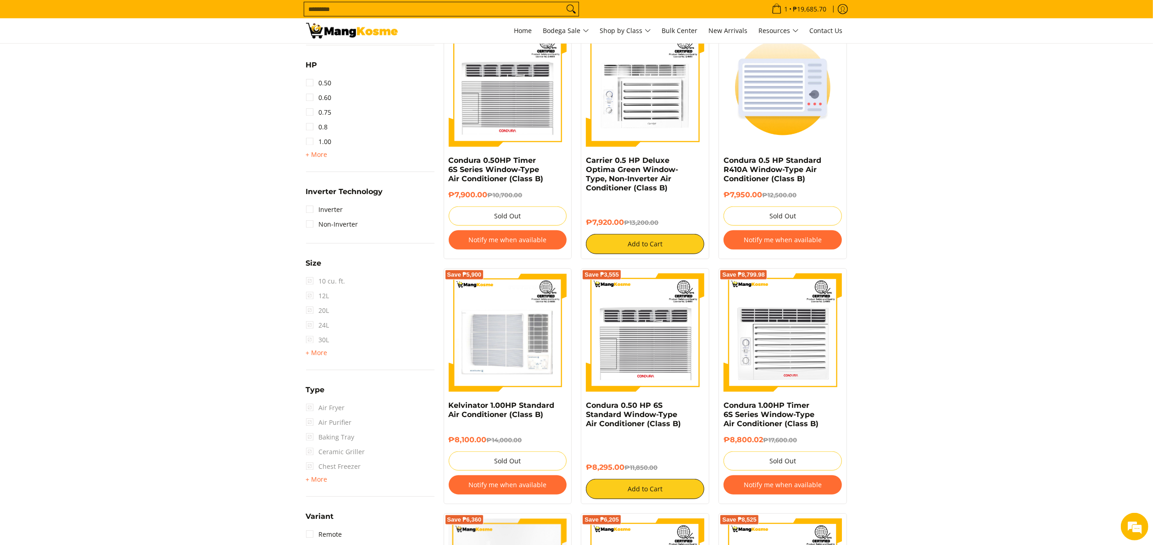
scroll to position [672, 0]
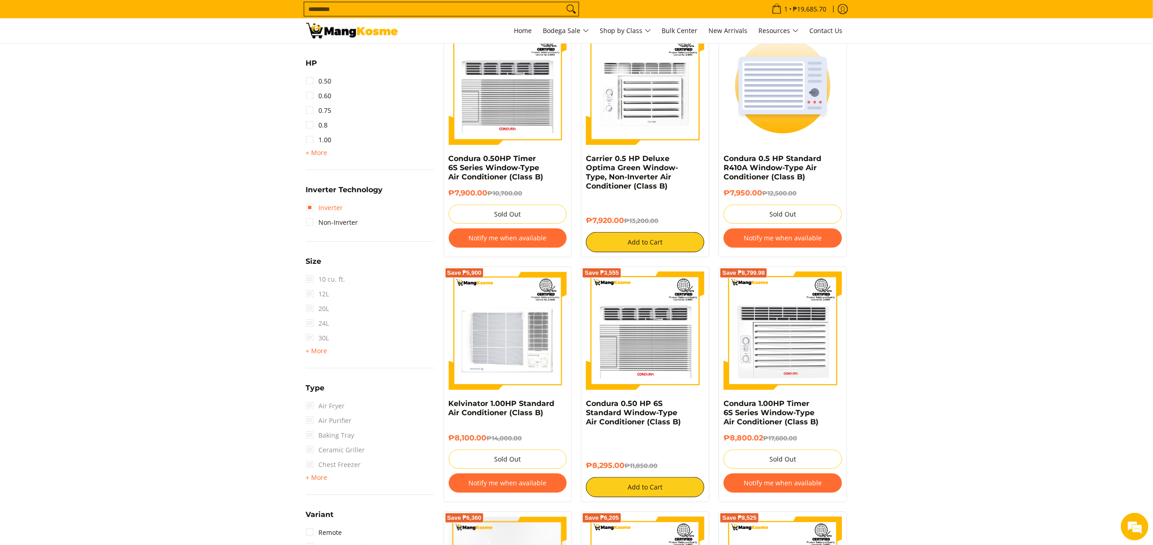
click at [336, 206] on link "Inverter" at bounding box center [324, 208] width 37 height 15
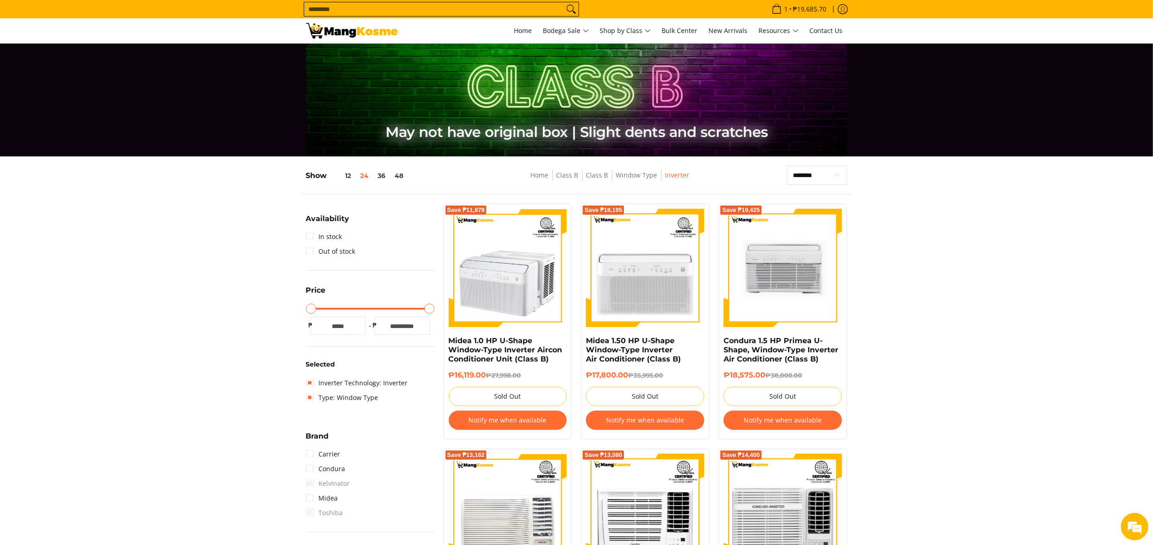
click at [829, 166] on select "**********" at bounding box center [817, 176] width 60 height 20
click at [787, 166] on select "**********" at bounding box center [817, 176] width 60 height 20
click at [320, 238] on link "In stock" at bounding box center [324, 236] width 36 height 15
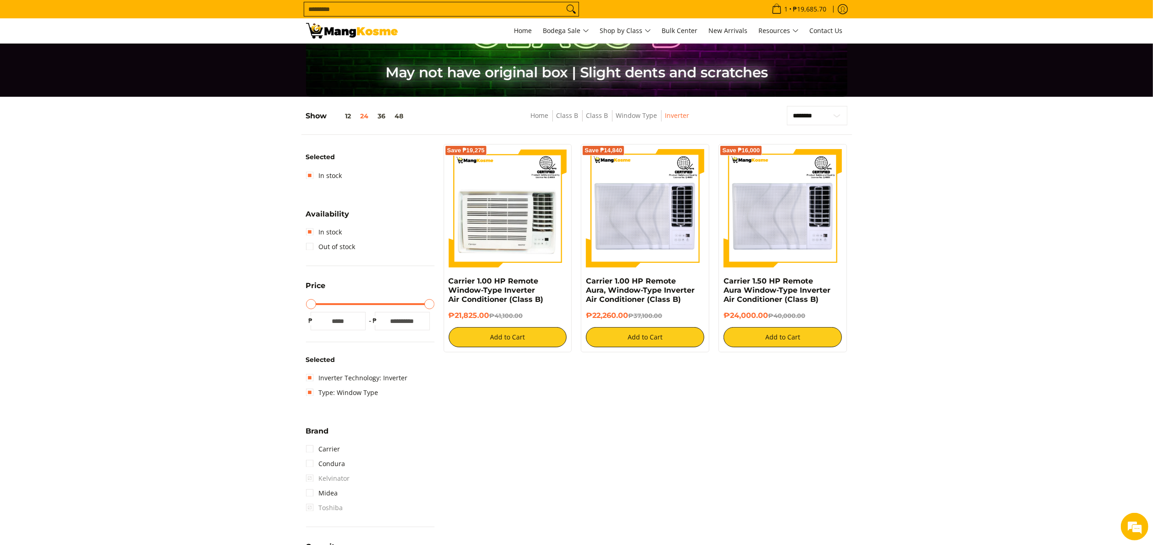
scroll to position [122, 0]
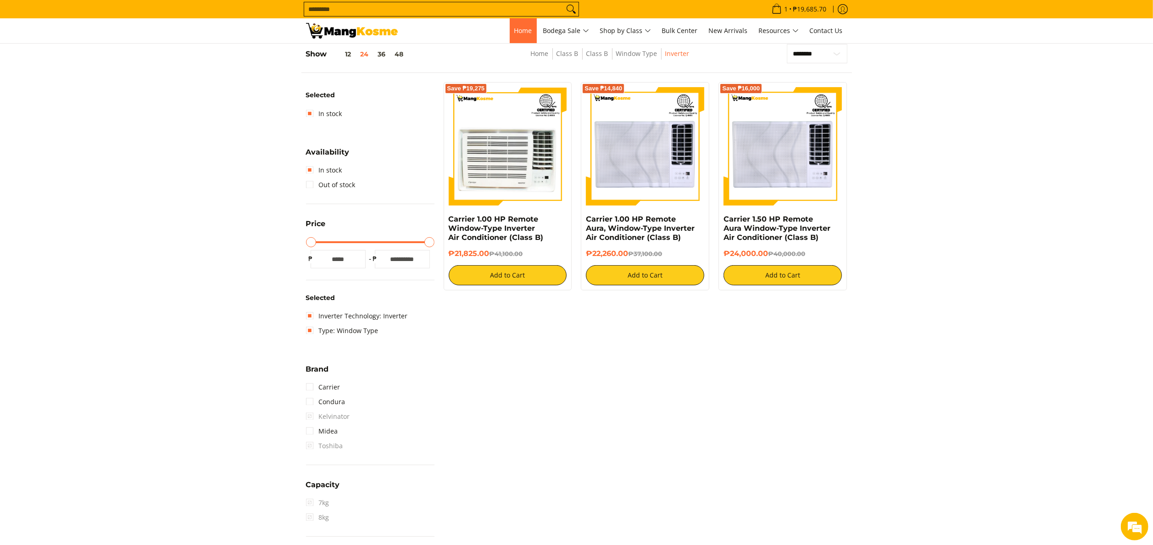
click at [522, 23] on link "Home" at bounding box center [523, 30] width 27 height 25
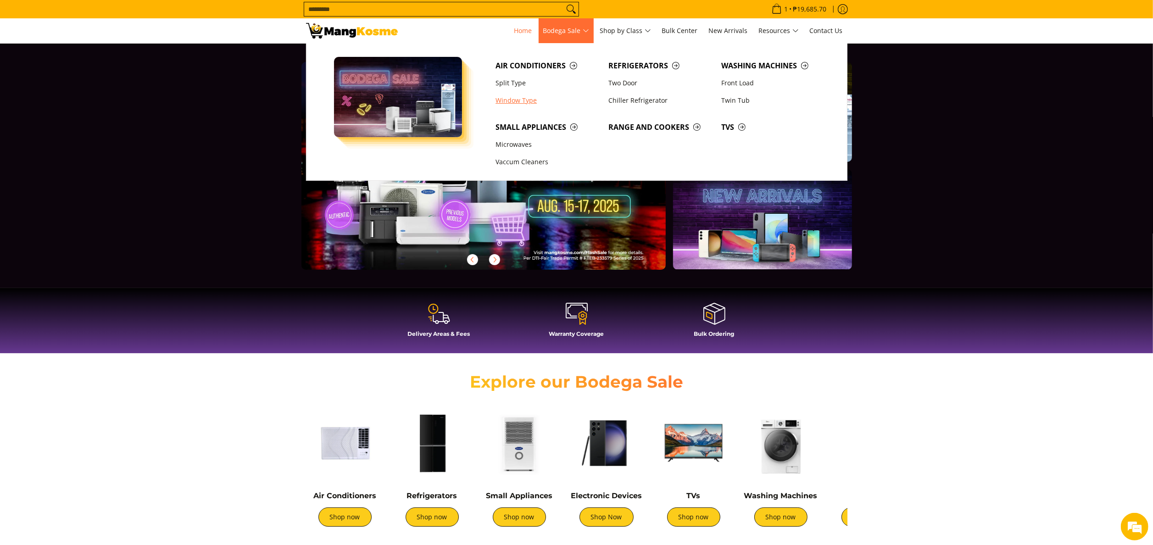
click at [508, 95] on link "Window Type" at bounding box center [547, 100] width 113 height 17
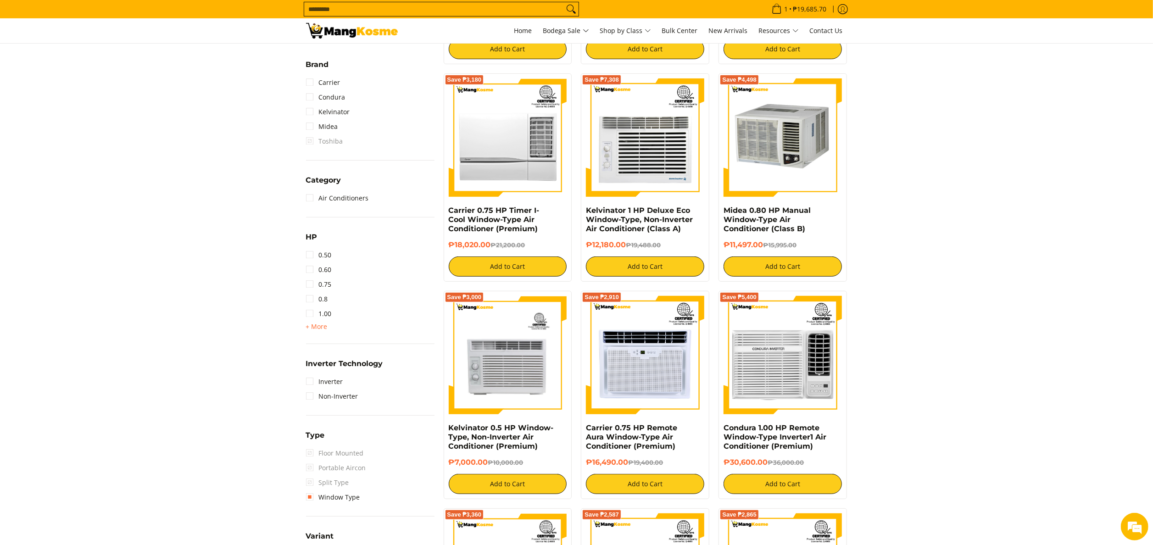
scroll to position [459, 0]
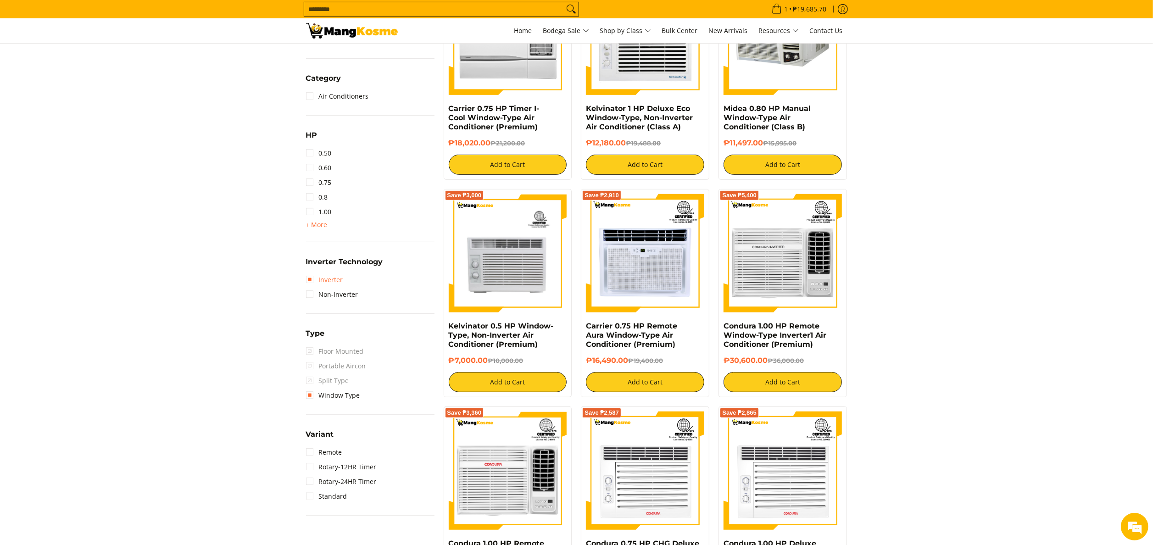
click at [329, 281] on link "Inverter" at bounding box center [324, 280] width 37 height 15
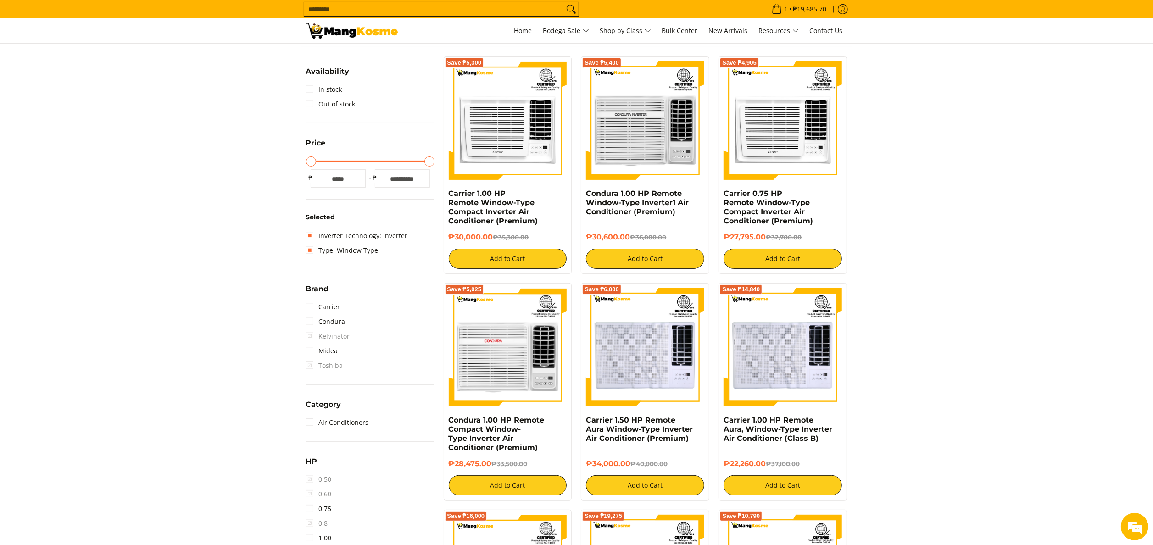
scroll to position [397, 0]
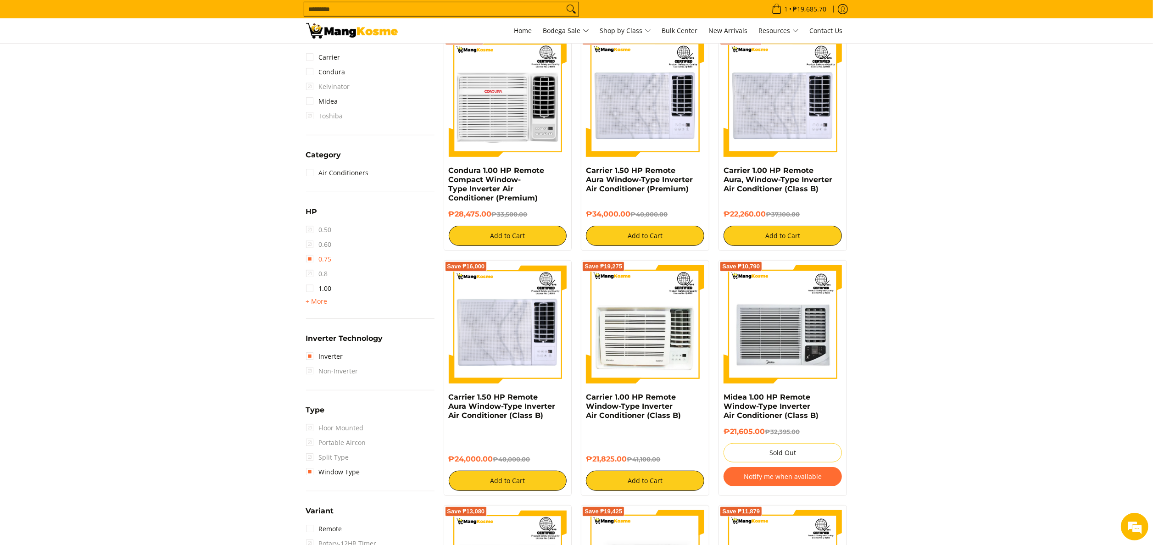
click at [328, 261] on link "0.75" at bounding box center [319, 259] width 26 height 15
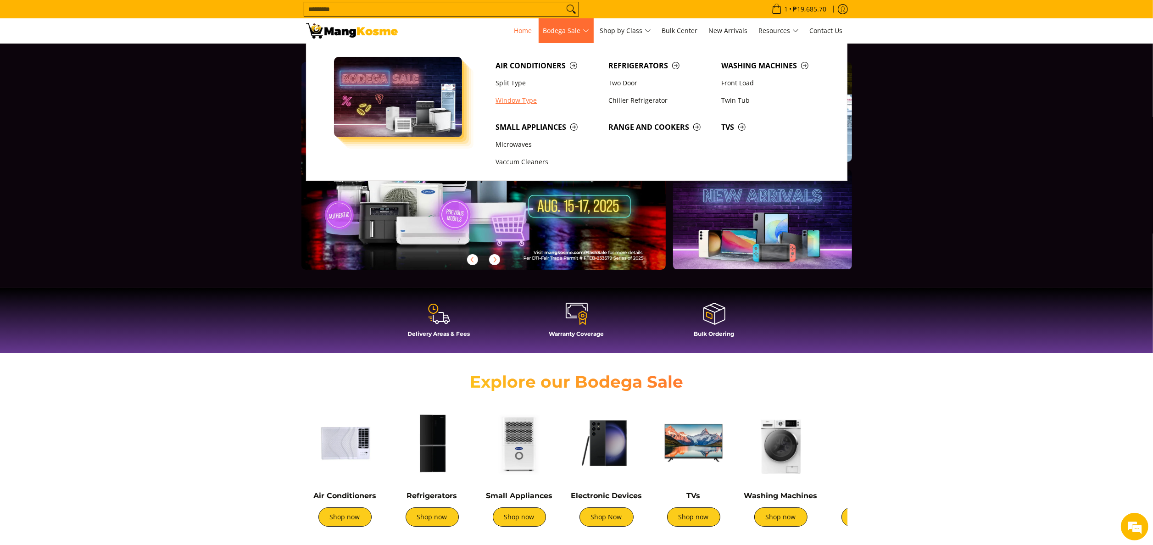
click at [513, 97] on link "Window Type" at bounding box center [547, 100] width 113 height 17
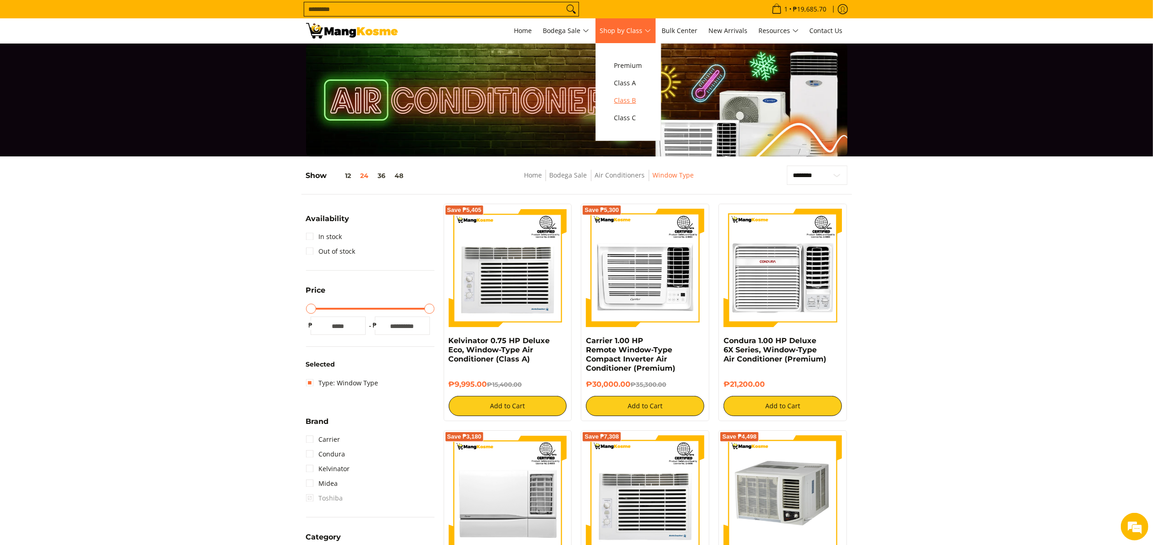
click at [632, 103] on span "Class B" at bounding box center [628, 100] width 28 height 11
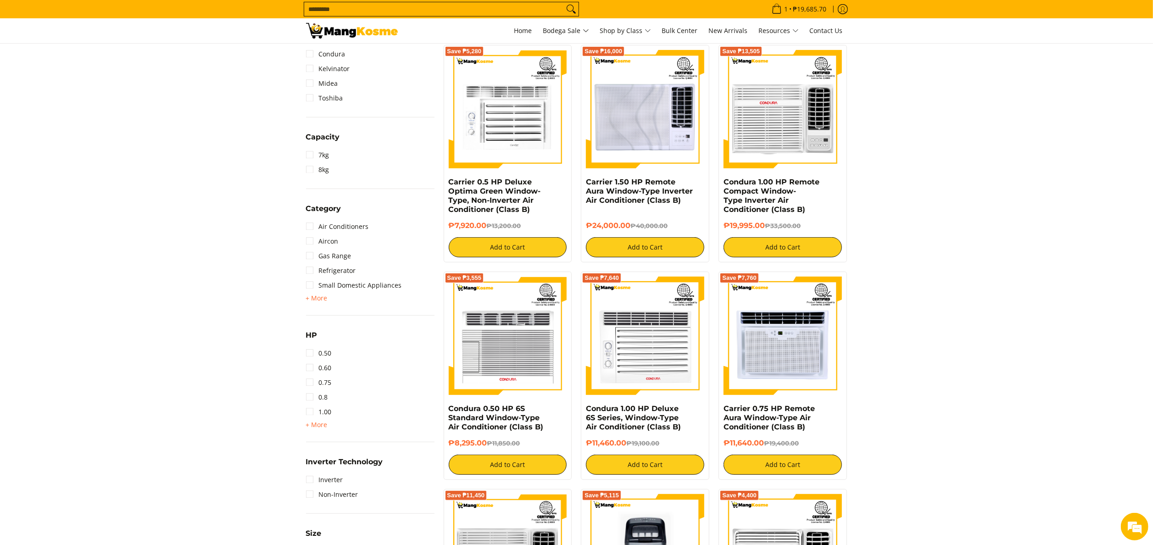
scroll to position [459, 0]
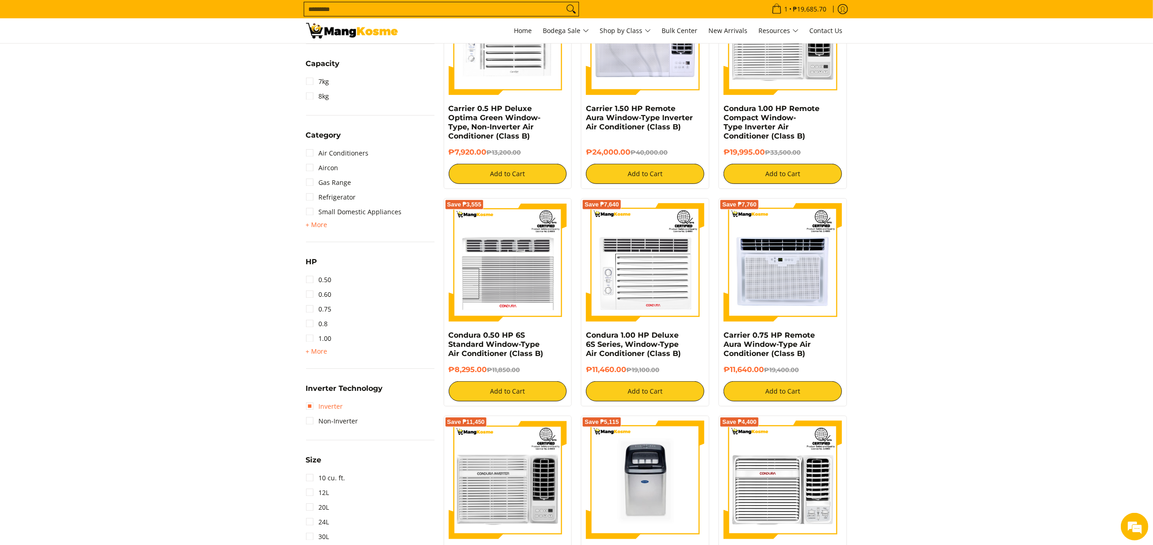
click at [325, 406] on link "Inverter" at bounding box center [324, 406] width 37 height 15
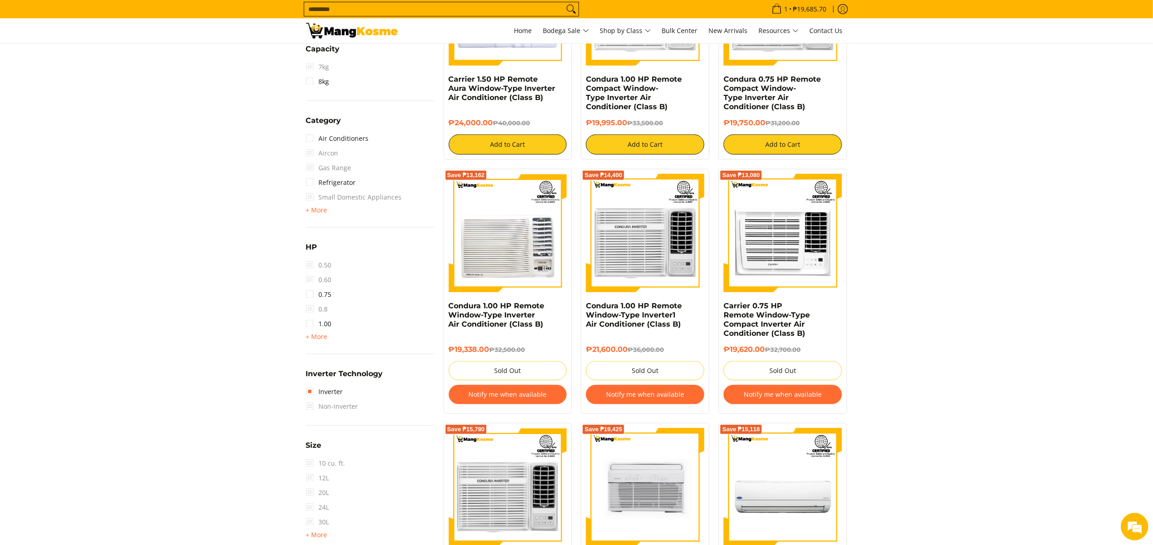
scroll to position [489, 0]
click at [316, 294] on link "0.75" at bounding box center [319, 294] width 26 height 15
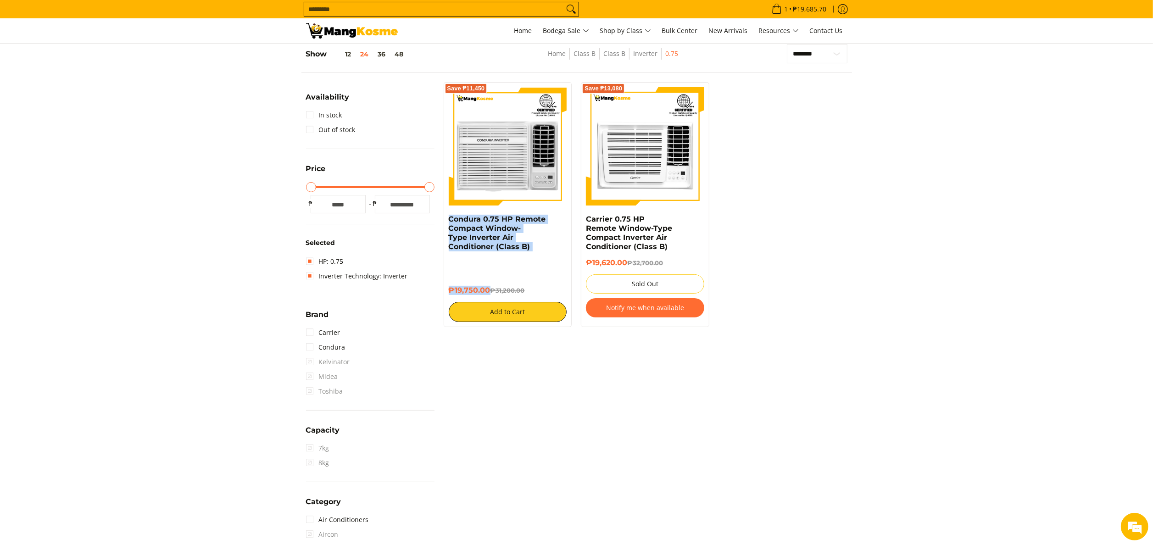
drag, startPoint x: 446, startPoint y: 217, endPoint x: 487, endPoint y: 290, distance: 83.8
click at [487, 290] on div "Save ₱11,450 Condura 0.75 HP Remote Compact Window-Type Inverter Air Conditione…" at bounding box center [508, 204] width 128 height 245
copy div "Condura 0.75 HP Remote Compact Window-Type Inverter Air Conditioner (Class B) ₱…"
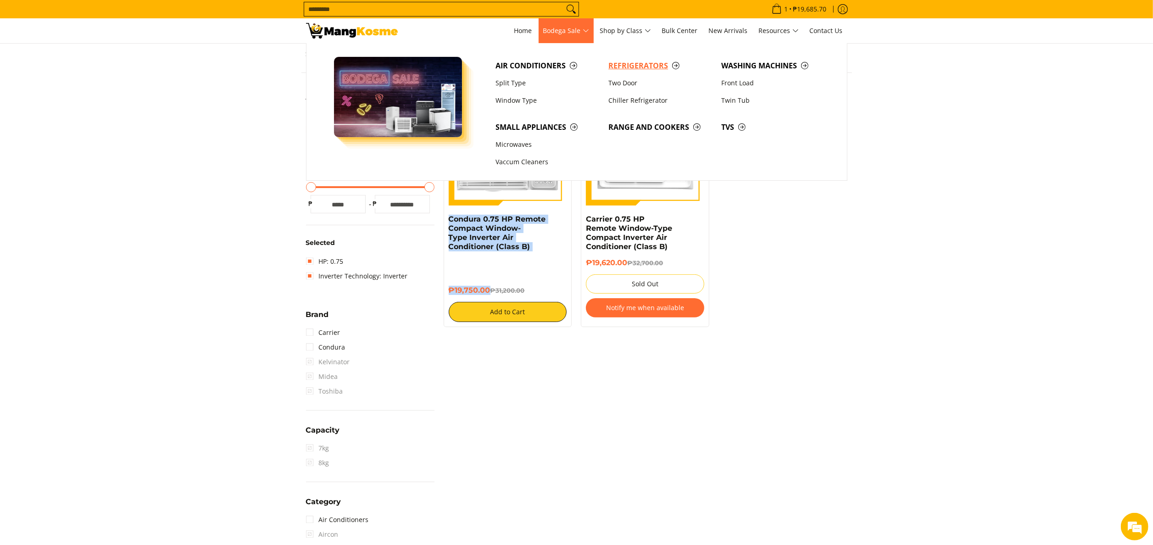
click at [628, 69] on span "Refrigerators" at bounding box center [660, 65] width 104 height 11
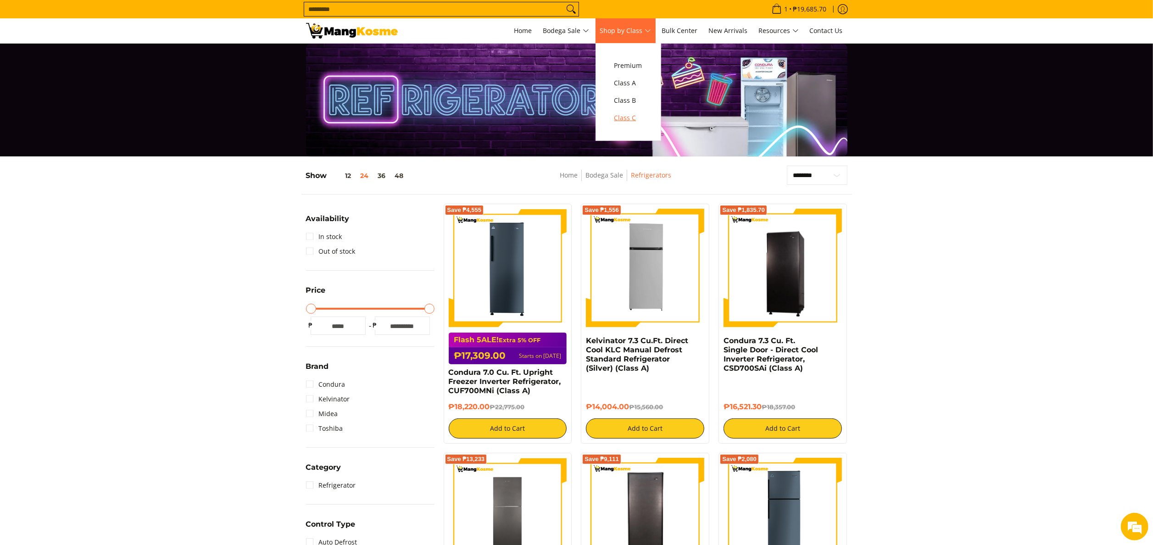
click at [630, 117] on span "Class C" at bounding box center [628, 117] width 28 height 11
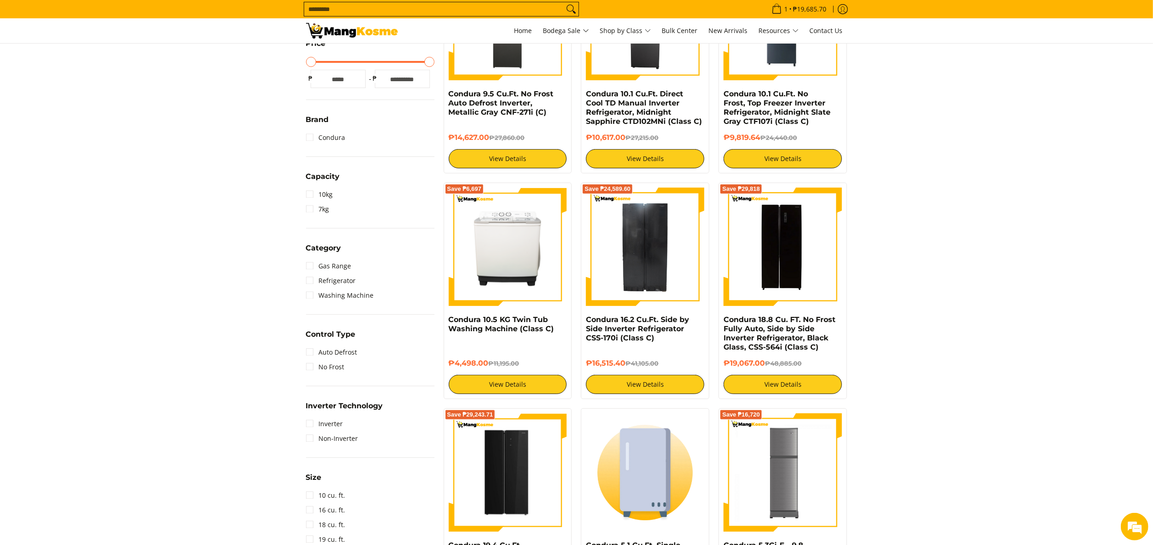
scroll to position [275, 0]
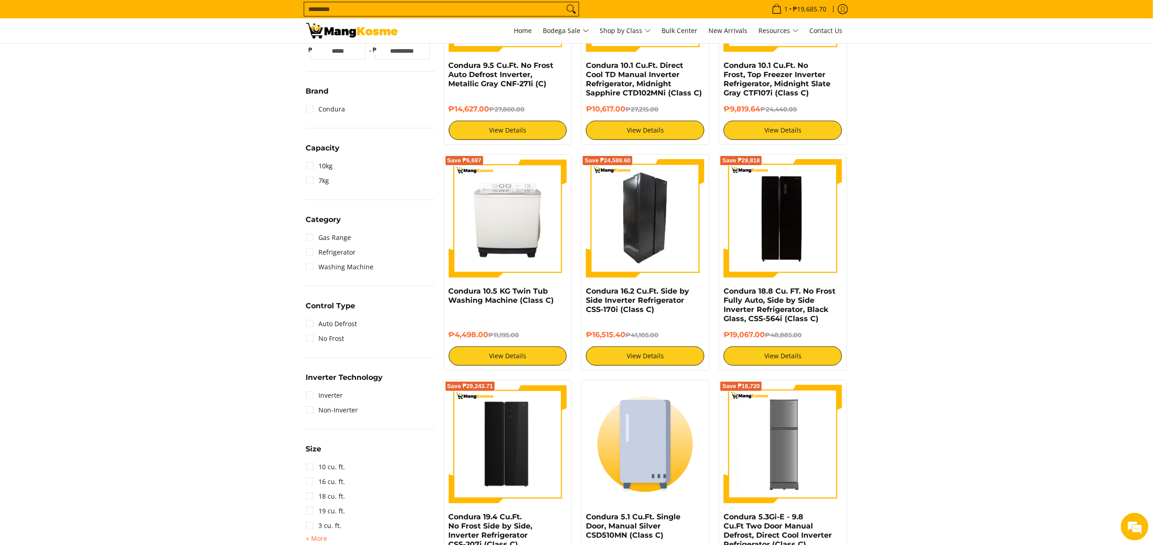
click at [665, 239] on img at bounding box center [645, 218] width 118 height 118
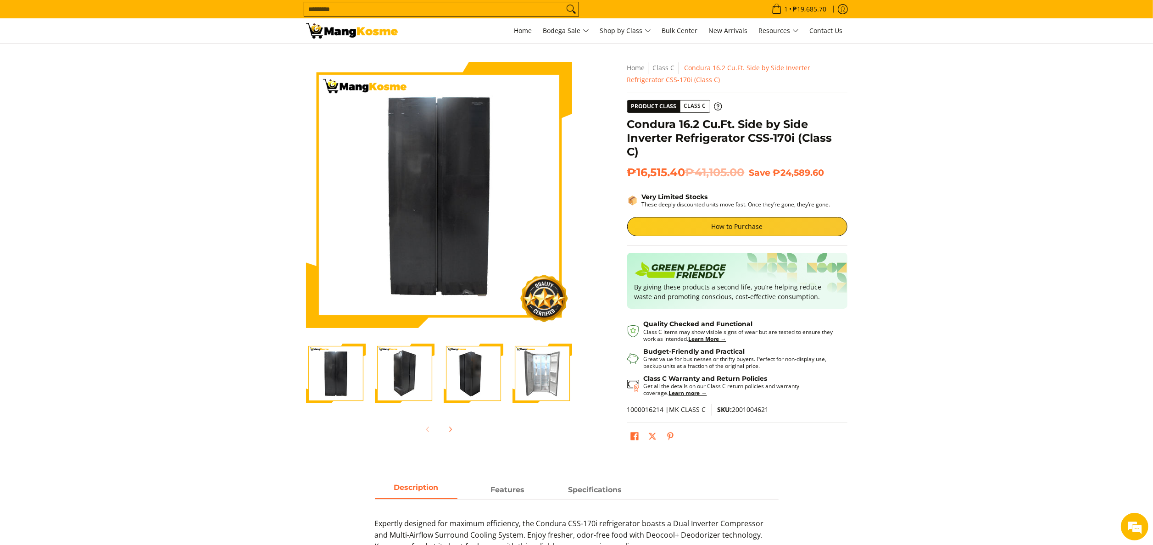
click at [540, 377] on img "Condura 16.2 Cu.Ft. Side by Side Inverter Refrigerator CSS-170i (Class C)-4" at bounding box center [543, 374] width 60 height 60
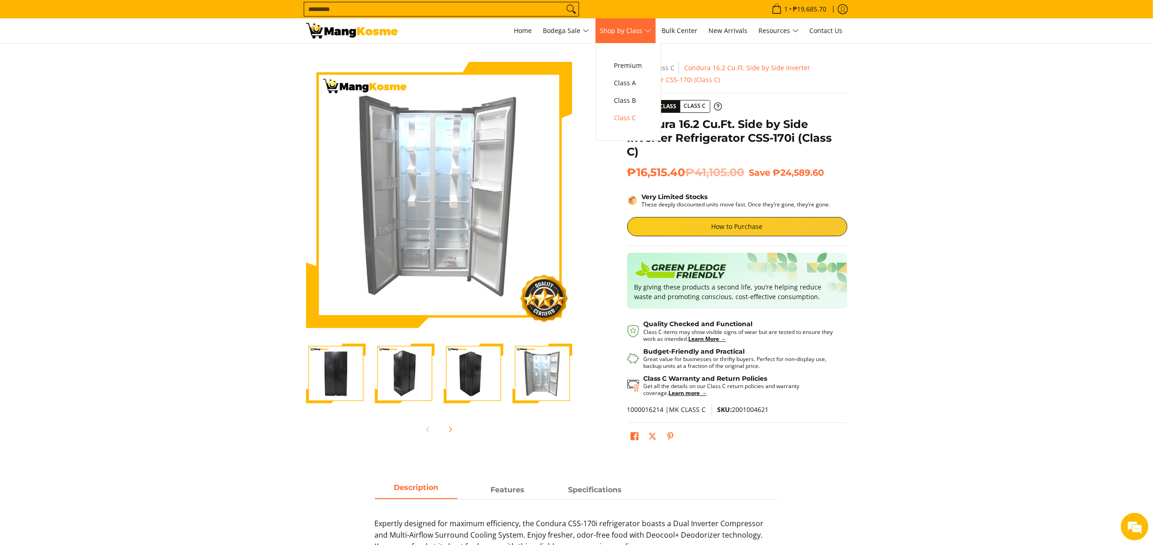
click at [615, 24] on link "Shop by Class" at bounding box center [626, 30] width 60 height 25
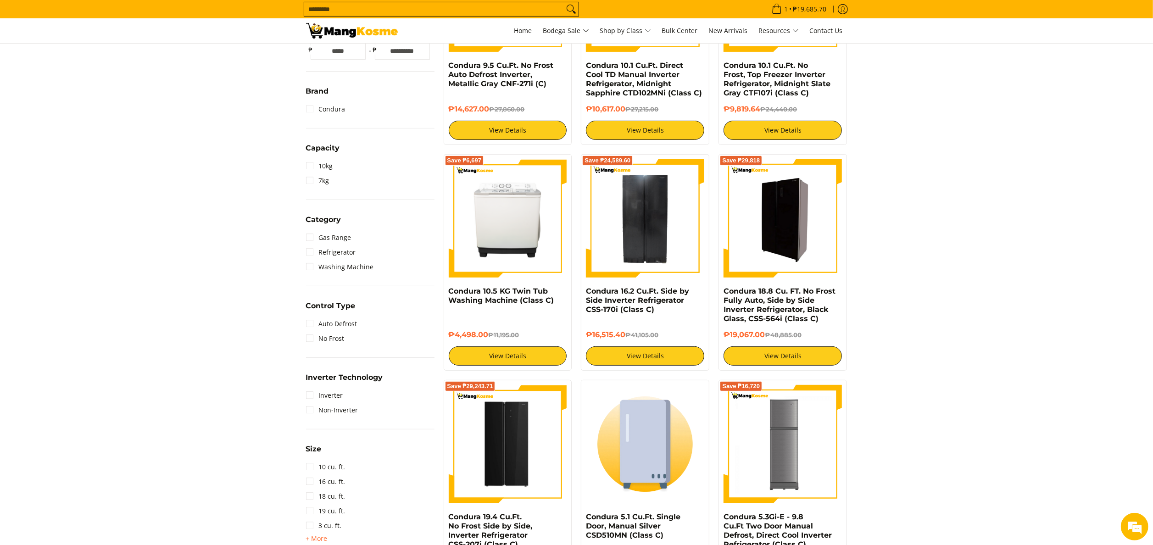
click at [801, 216] on img at bounding box center [783, 218] width 118 height 118
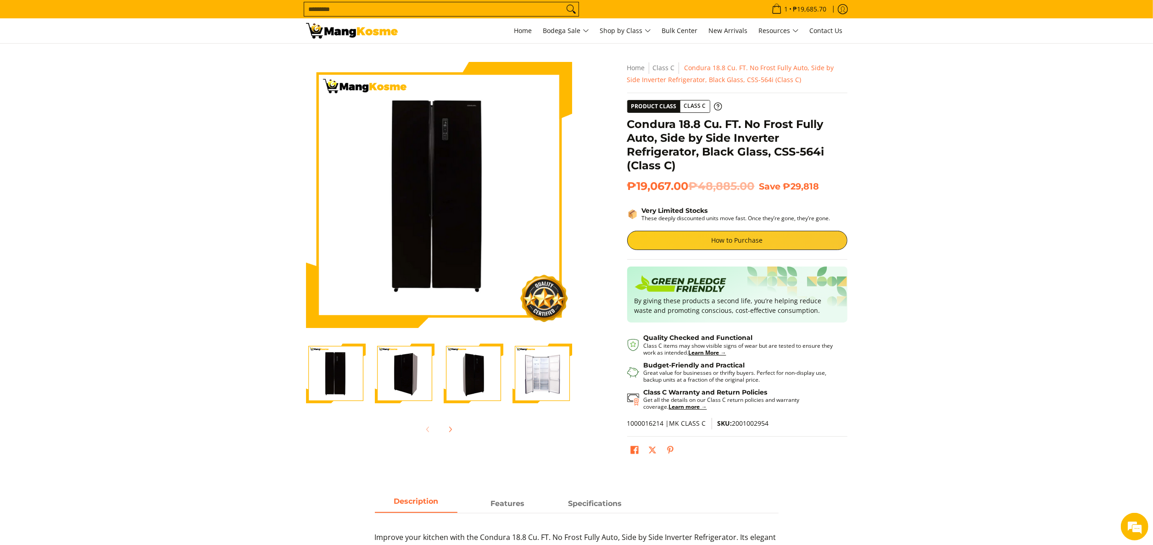
click at [530, 368] on img "Condura 18.8 Cu. FT. No Frost Fully Auto, Side by Side Inverter Refrigerator, B…" at bounding box center [543, 374] width 60 height 60
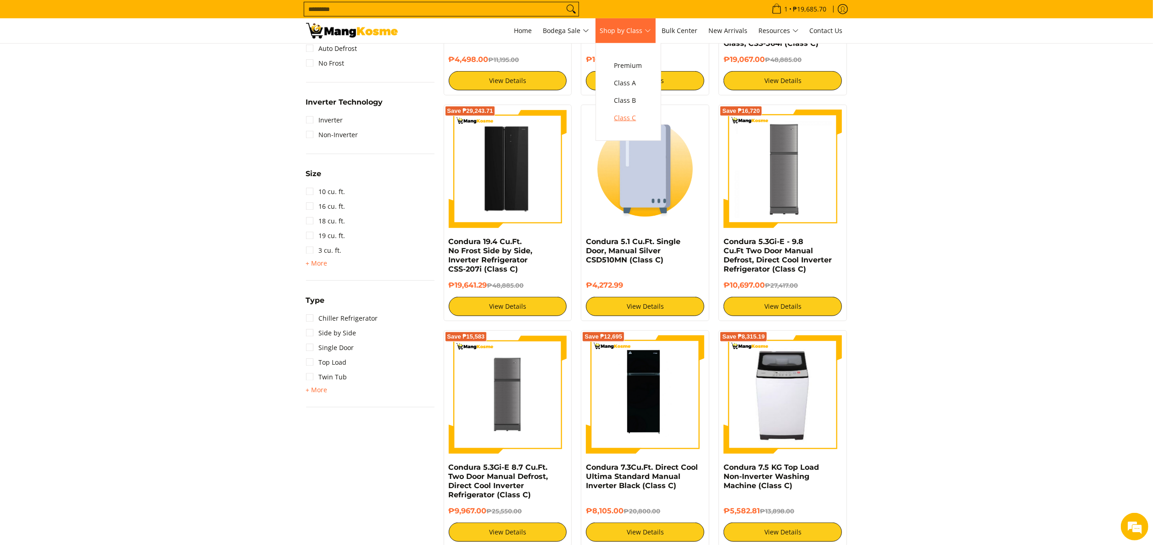
click at [640, 119] on span "Class C" at bounding box center [628, 117] width 28 height 11
